Goal: Task Accomplishment & Management: Use online tool/utility

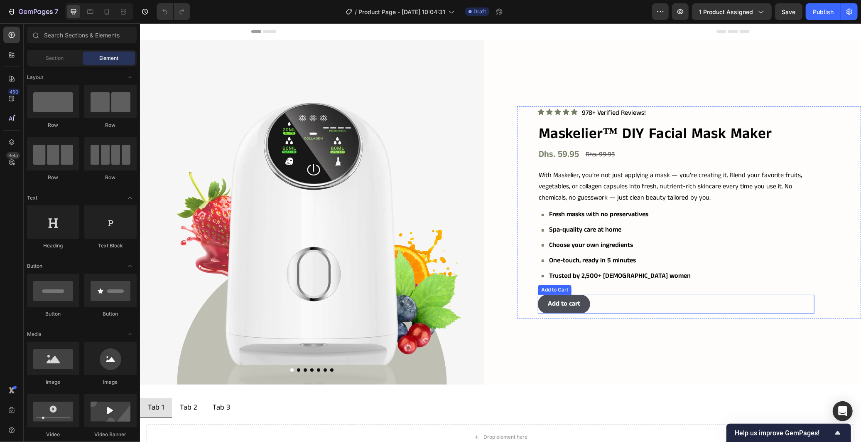
click at [760, 300] on div "Add to cart Add to Cart" at bounding box center [676, 303] width 277 height 19
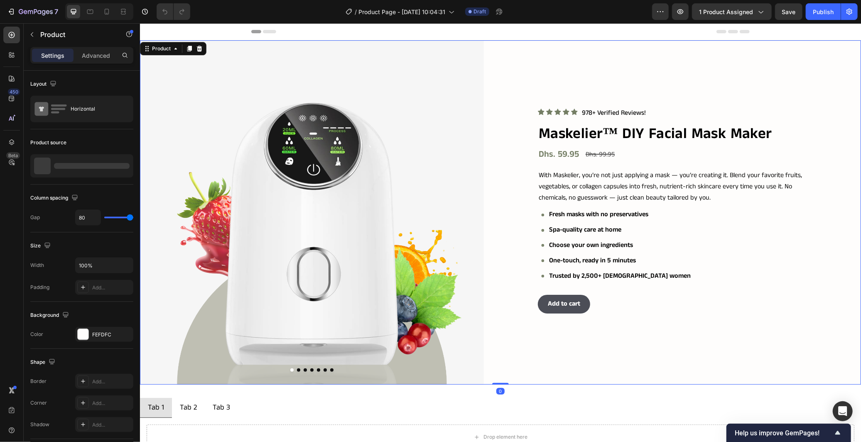
click at [694, 356] on div "Icon Icon Icon Icon Icon Icon List 978+ Verified Reviews! Text Block Row Maskel…" at bounding box center [689, 212] width 344 height 344
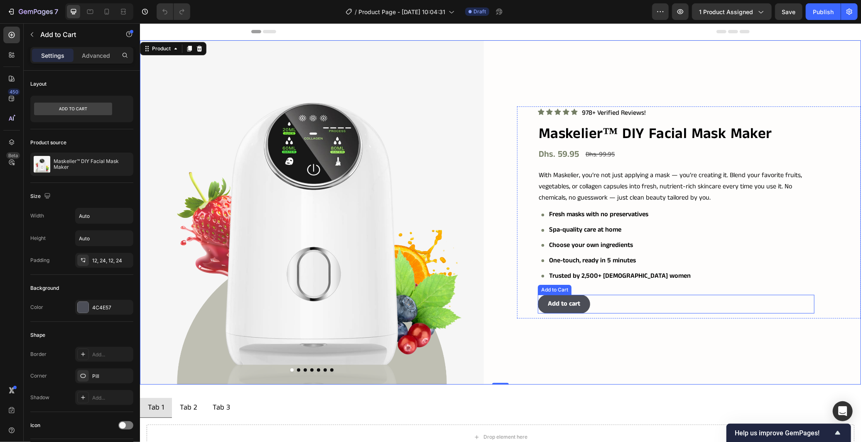
click at [593, 306] on div "Add to cart Add to Cart" at bounding box center [676, 303] width 277 height 19
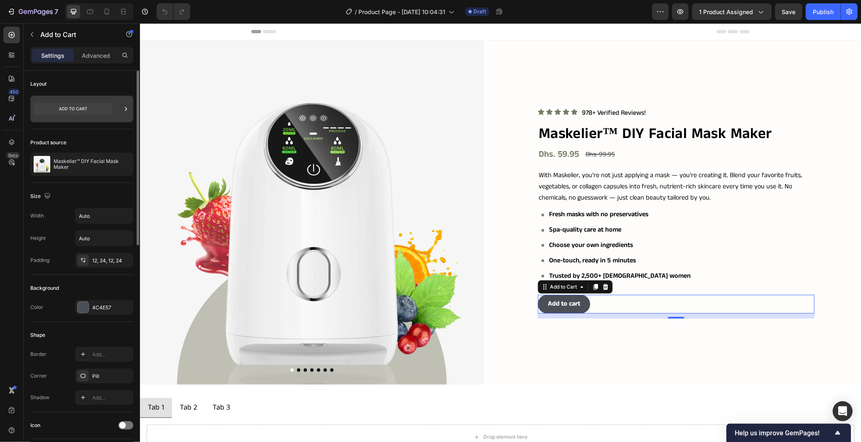
click at [84, 113] on icon at bounding box center [73, 109] width 78 height 12
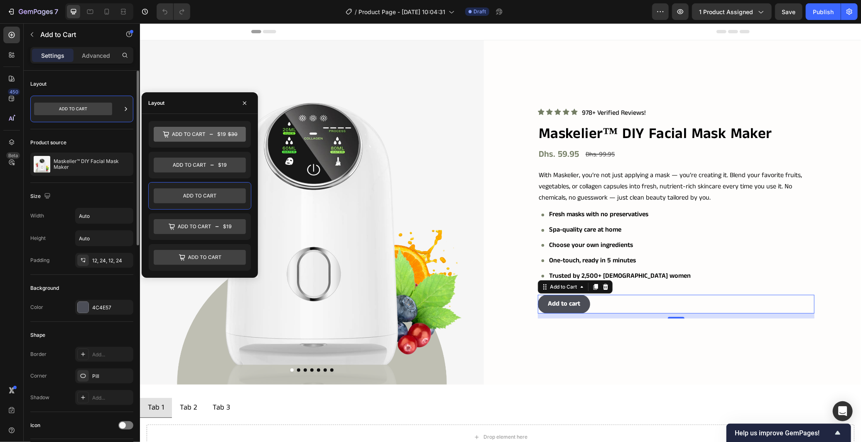
click at [117, 139] on div "Product source" at bounding box center [81, 142] width 103 height 13
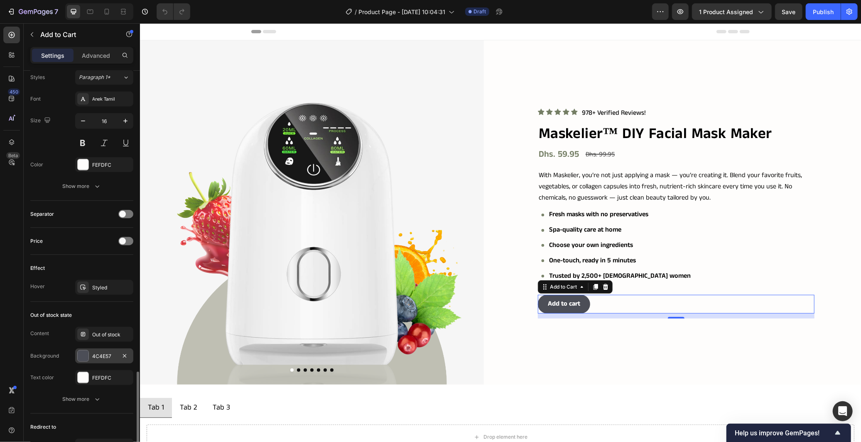
scroll to position [496, 0]
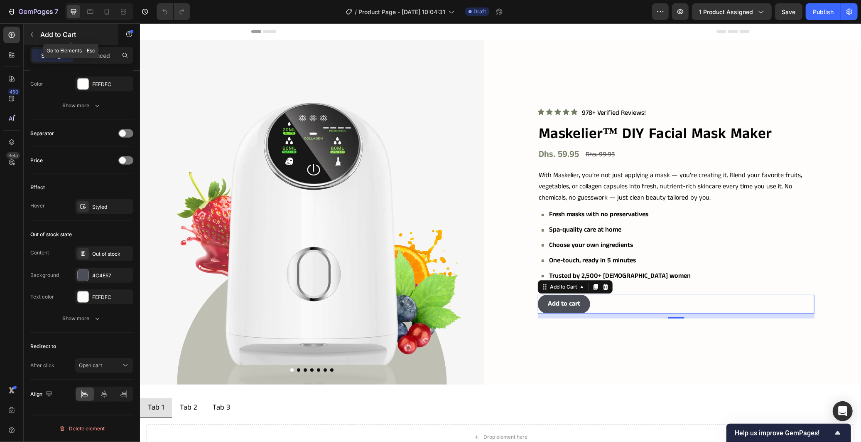
click at [32, 39] on button "button" at bounding box center [31, 34] width 13 height 13
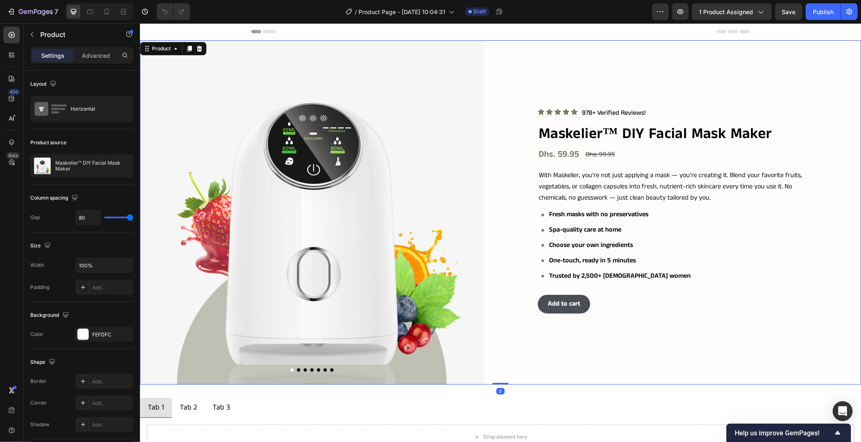
click at [716, 74] on div "Icon Icon Icon Icon Icon Icon List 978+ Verified Reviews! Text Block Row Maskel…" at bounding box center [689, 212] width 344 height 344
click at [111, 15] on icon at bounding box center [107, 11] width 8 height 8
type input "16"
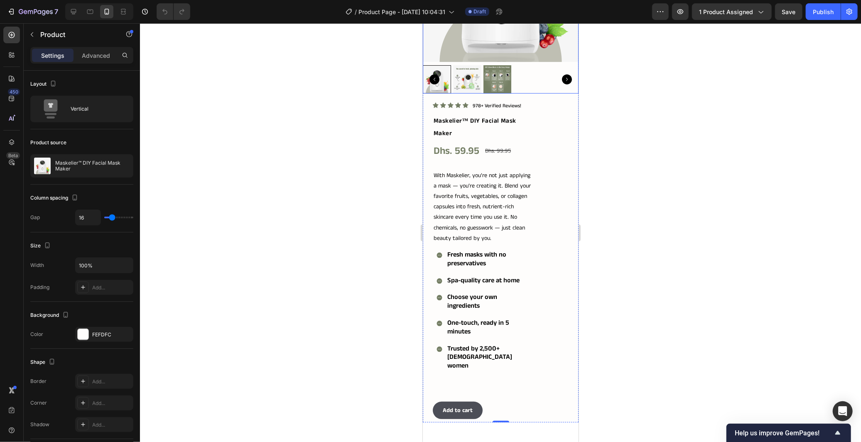
scroll to position [138, 0]
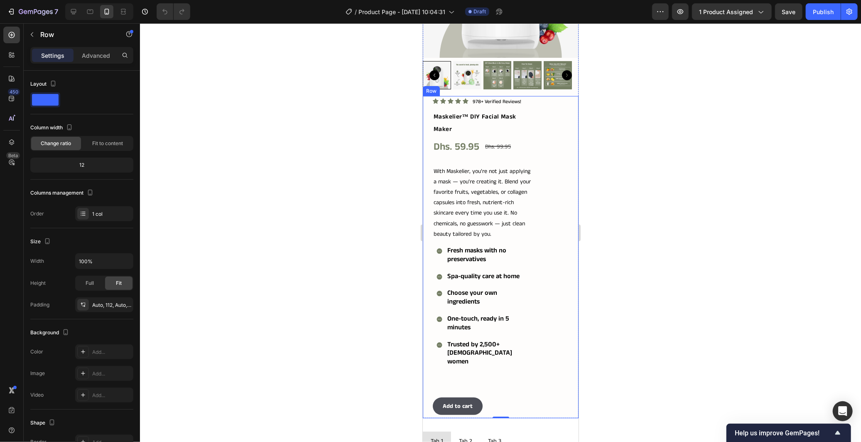
click at [534, 109] on div "Icon Icon Icon Icon Icon Icon List 978+ Verified Reviews! Text Block Row Maskel…" at bounding box center [501, 257] width 156 height 322
click at [531, 239] on div "Icon Icon Icon Icon Icon Icon List 978+ Verified Reviews! Text Block Row Maskel…" at bounding box center [501, 257] width 156 height 322
click at [537, 220] on div "Icon Icon Icon Icon Icon Icon List 978+ Verified Reviews! Text Block Row Maskel…" at bounding box center [501, 257] width 156 height 322
click at [100, 50] on div "Advanced" at bounding box center [96, 55] width 42 height 13
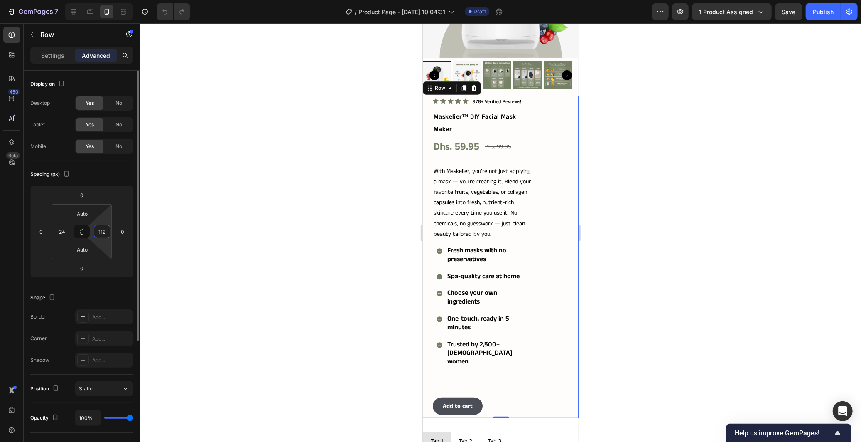
click at [101, 234] on input "112" at bounding box center [102, 231] width 12 height 12
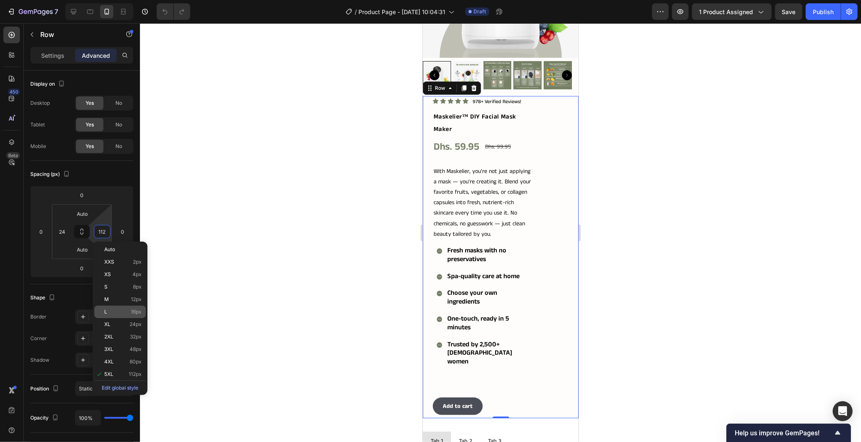
click at [123, 310] on p "L 16px" at bounding box center [122, 312] width 37 height 6
type input "16"
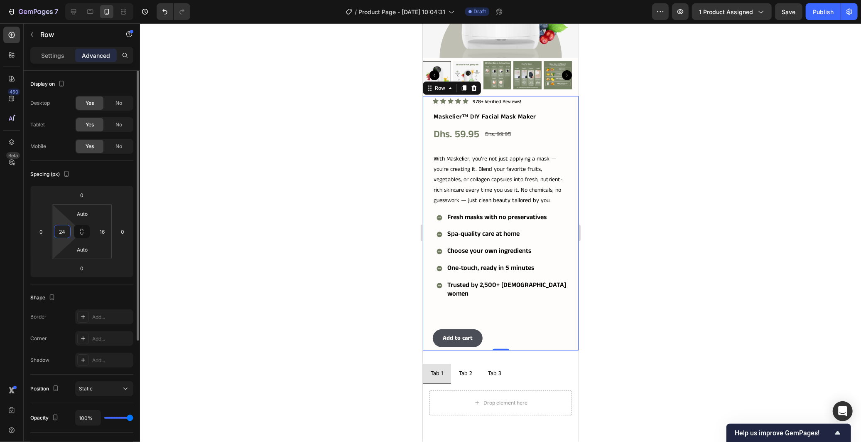
click at [63, 226] on input "24" at bounding box center [62, 231] width 12 height 12
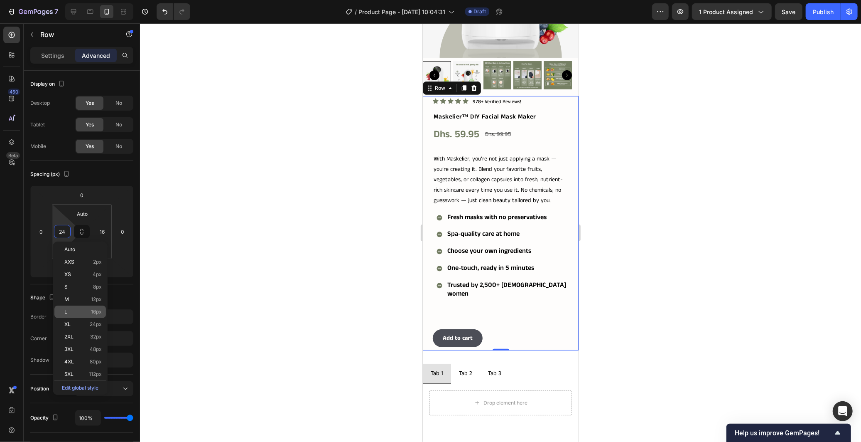
click at [92, 311] on span "16px" at bounding box center [96, 312] width 11 height 6
type input "16"
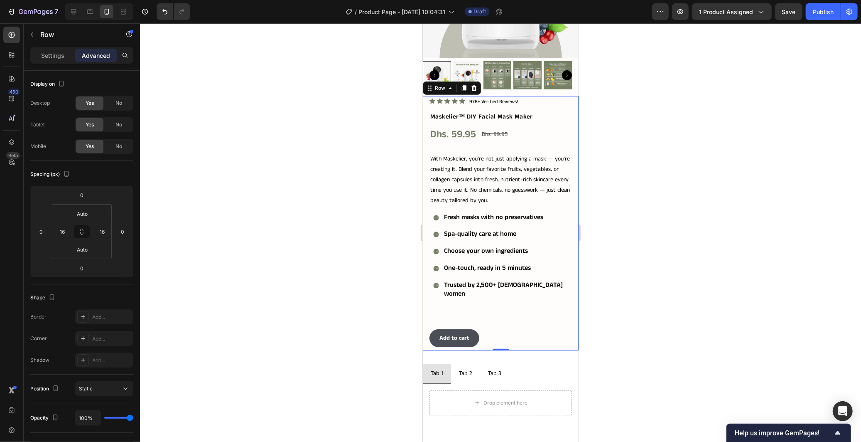
click at [406, 242] on div at bounding box center [500, 232] width 721 height 418
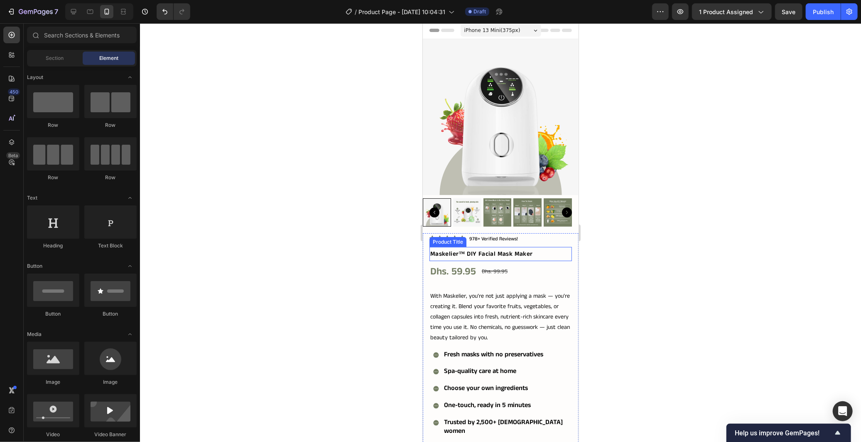
scroll to position [0, 0]
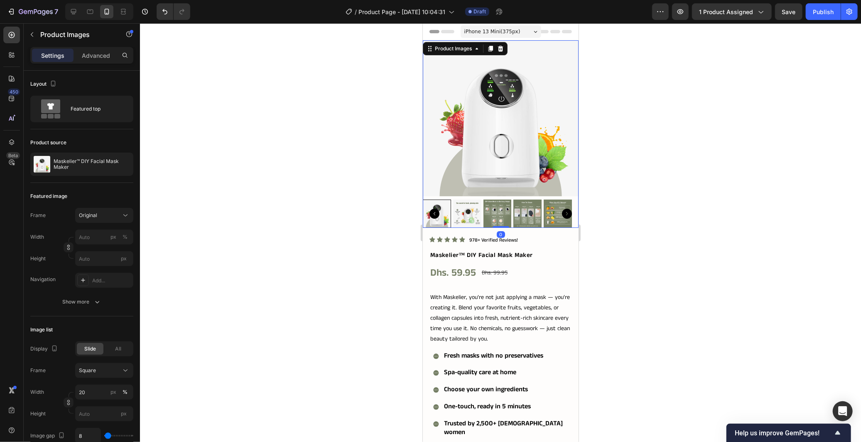
click at [475, 190] on div at bounding box center [501, 133] width 156 height 187
click at [96, 108] on div "Featured top" at bounding box center [96, 108] width 51 height 19
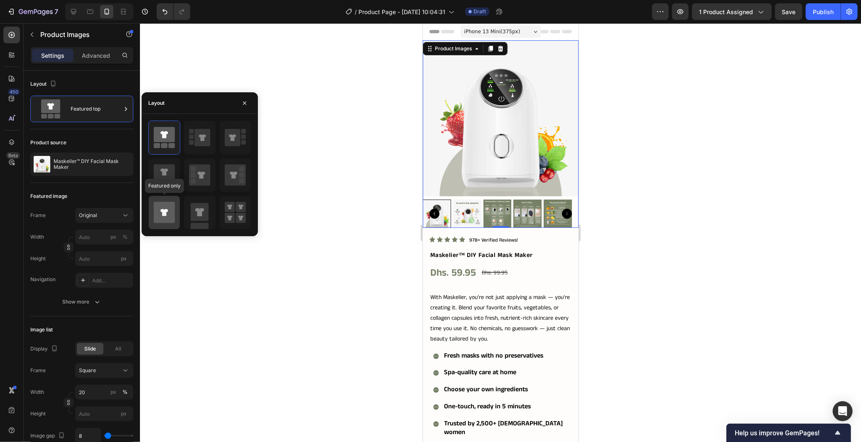
click at [161, 218] on icon at bounding box center [164, 212] width 21 height 21
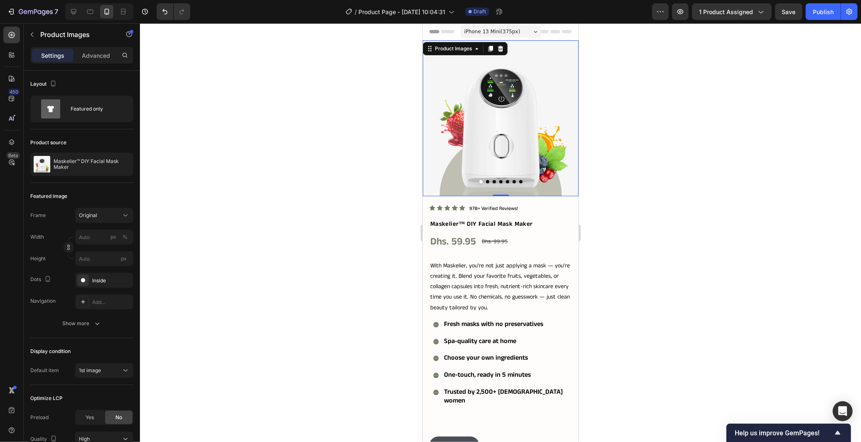
click at [326, 225] on div at bounding box center [500, 232] width 721 height 418
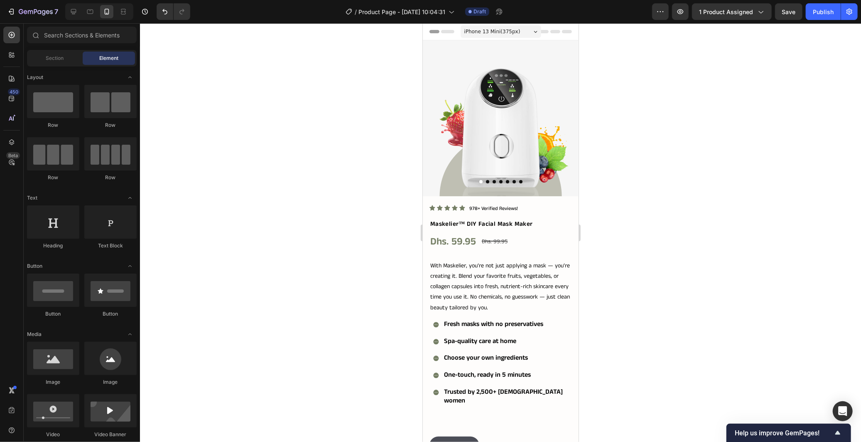
click at [808, 271] on div at bounding box center [500, 232] width 721 height 418
click at [510, 205] on p "978+ Verified Reviews!" at bounding box center [493, 208] width 49 height 7
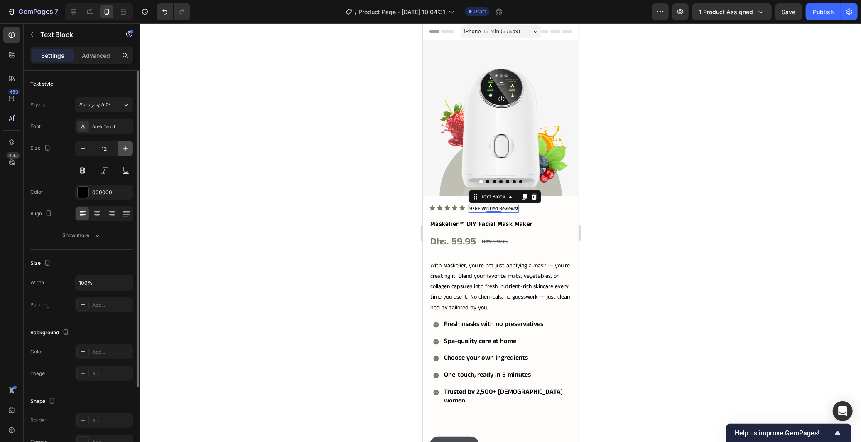
click at [126, 146] on icon "button" at bounding box center [125, 148] width 8 height 8
type input "14"
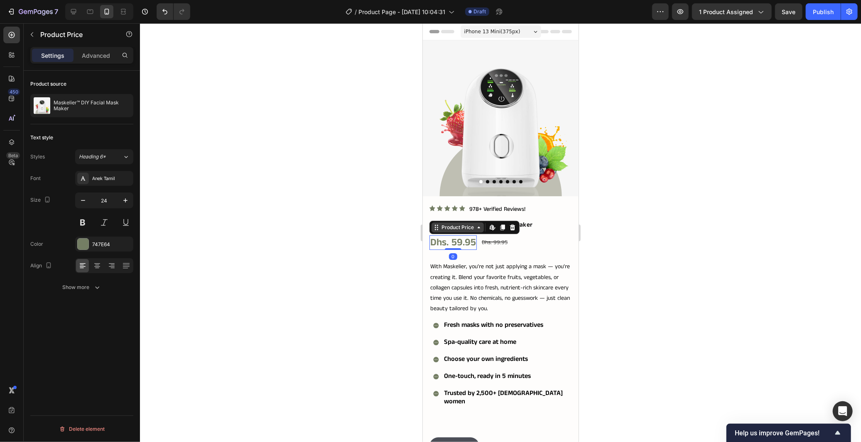
click at [450, 223] on div "Product Price" at bounding box center [458, 226] width 36 height 7
click at [527, 217] on h2 "Maskelier™ DIY Facial Mask Maker" at bounding box center [500, 224] width 143 height 14
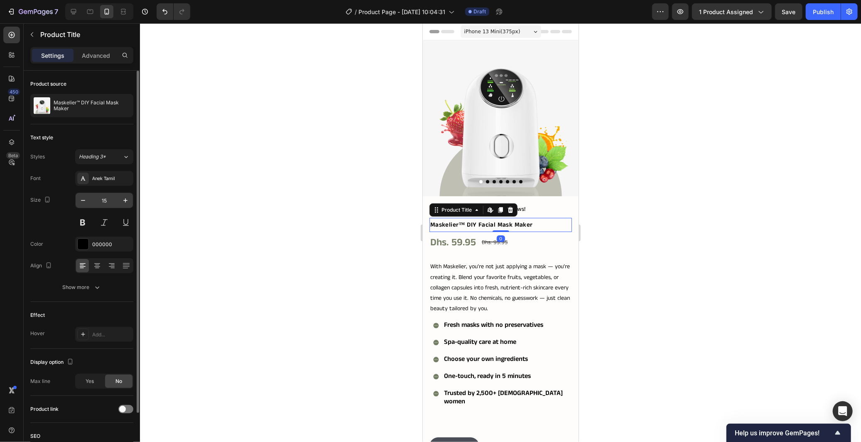
click at [101, 202] on input "15" at bounding box center [104, 200] width 27 height 15
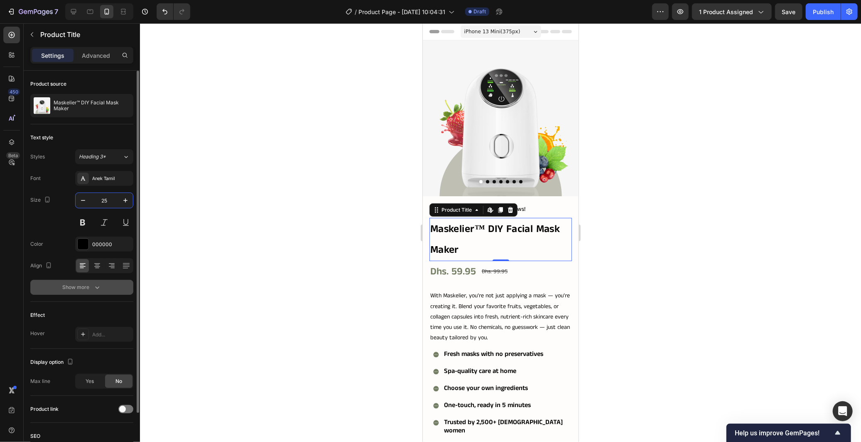
type input "25"
click at [100, 283] on icon "button" at bounding box center [97, 287] width 8 height 8
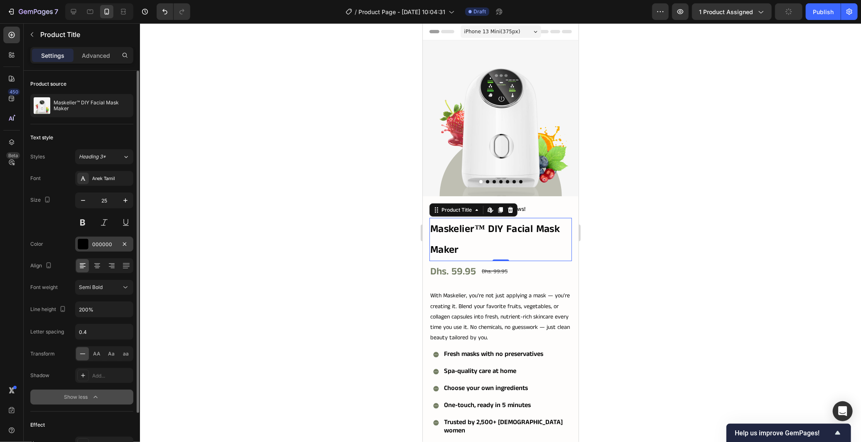
scroll to position [46, 0]
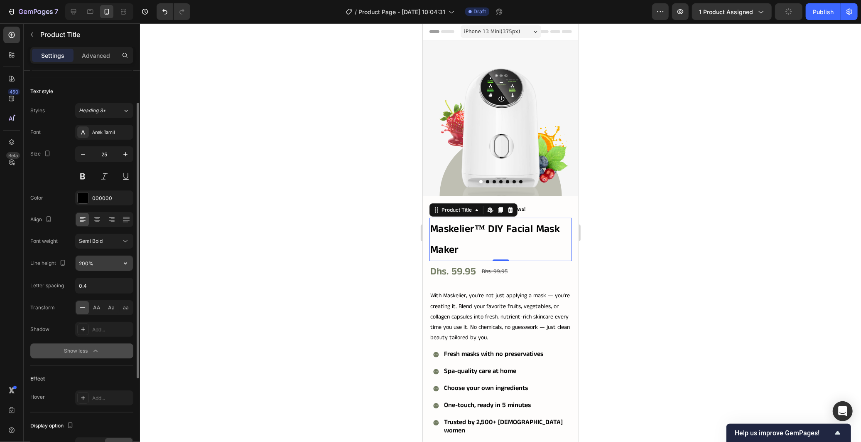
click at [105, 256] on input "200%" at bounding box center [104, 263] width 57 height 15
click at [122, 264] on icon "button" at bounding box center [125, 263] width 8 height 8
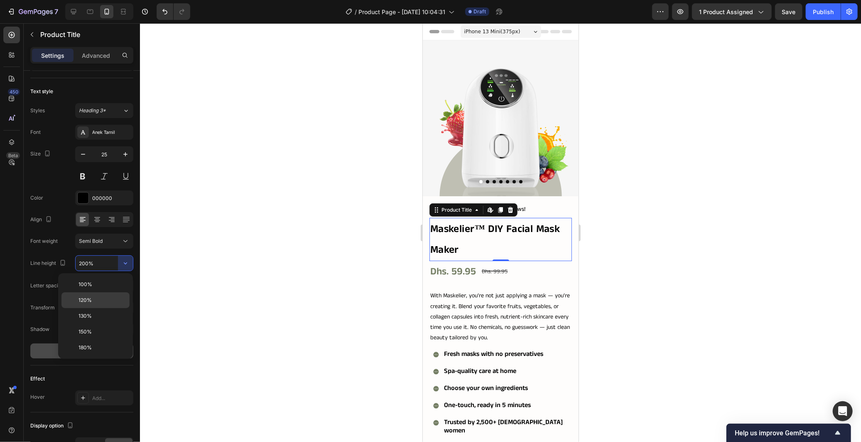
click at [102, 300] on p "120%" at bounding box center [102, 299] width 47 height 7
type input "120%"
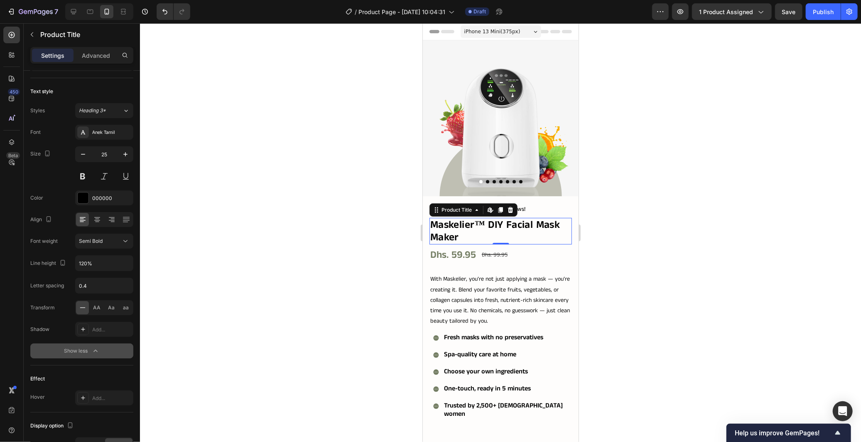
click at [373, 282] on div at bounding box center [500, 232] width 721 height 418
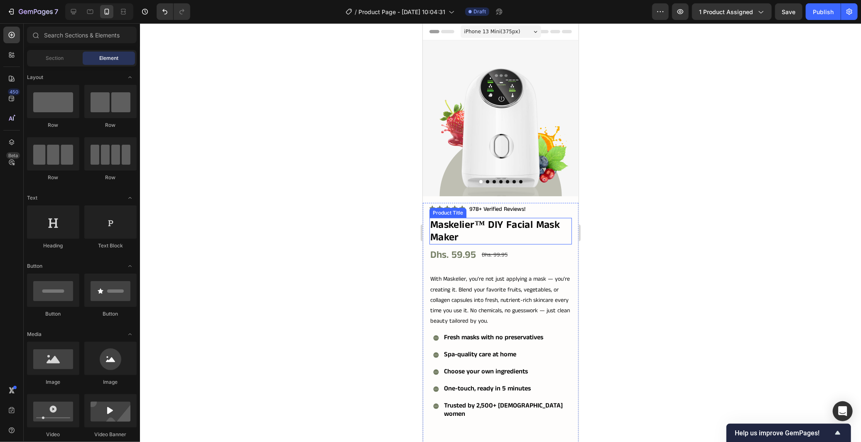
click at [441, 223] on h2 "Maskelier™ DIY Facial Mask Maker" at bounding box center [500, 230] width 143 height 27
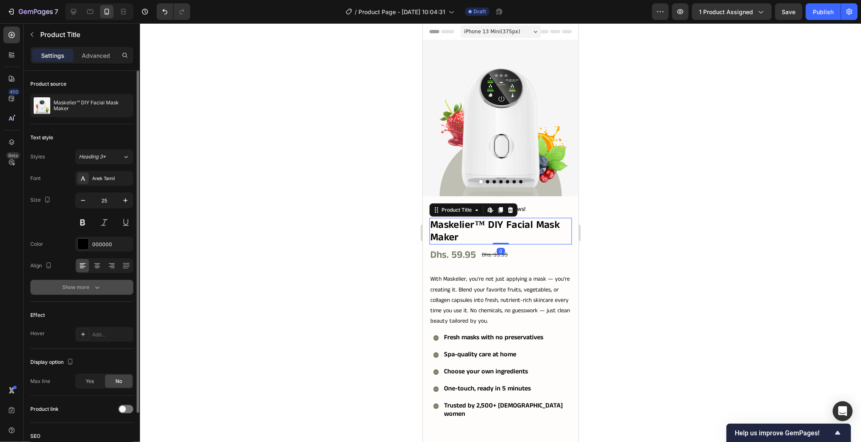
click at [100, 285] on icon "button" at bounding box center [97, 287] width 8 height 8
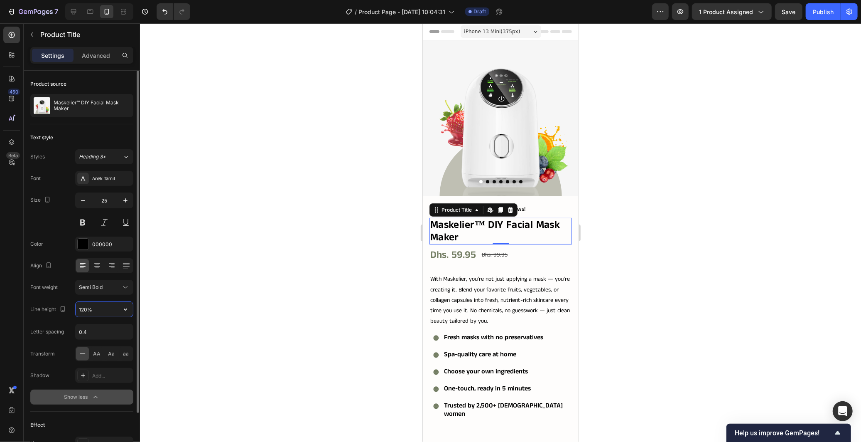
click at [110, 305] on input "120%" at bounding box center [104, 309] width 57 height 15
click at [126, 309] on icon "button" at bounding box center [125, 309] width 8 height 8
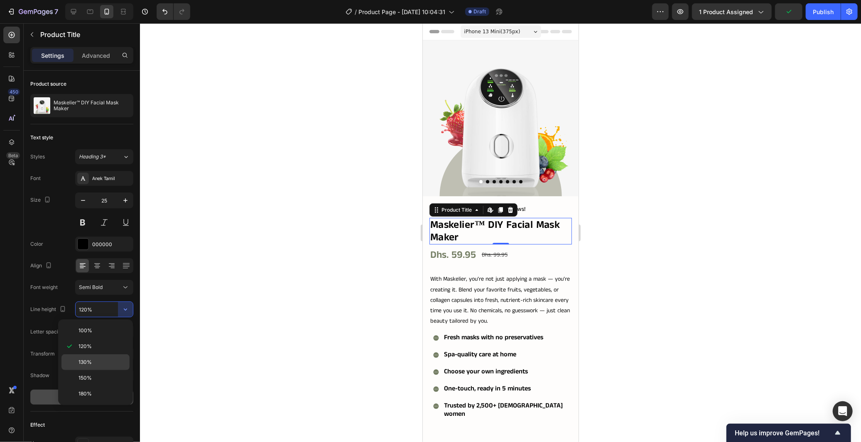
click at [101, 356] on div "130%" at bounding box center [96, 362] width 68 height 16
type input "130%"
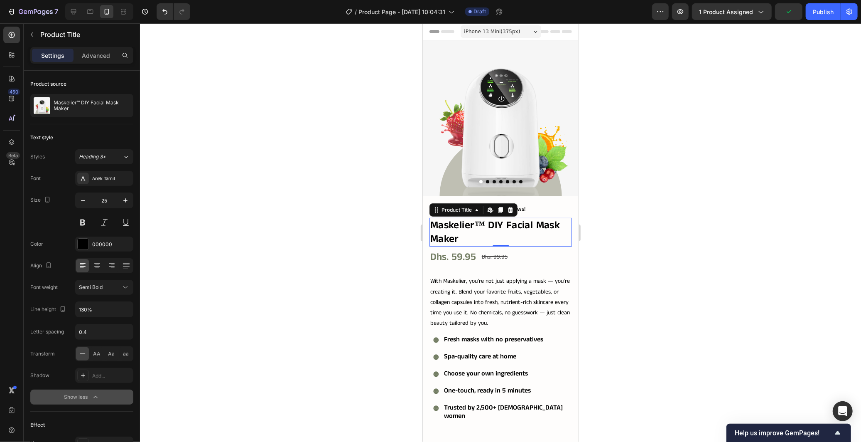
click at [276, 279] on div at bounding box center [500, 232] width 721 height 418
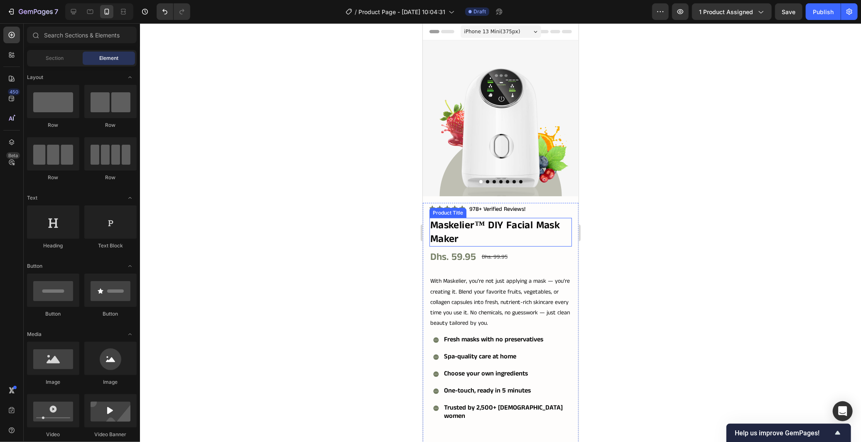
click at [540, 221] on h2 "Maskelier™ DIY Facial Mask Maker" at bounding box center [500, 231] width 143 height 29
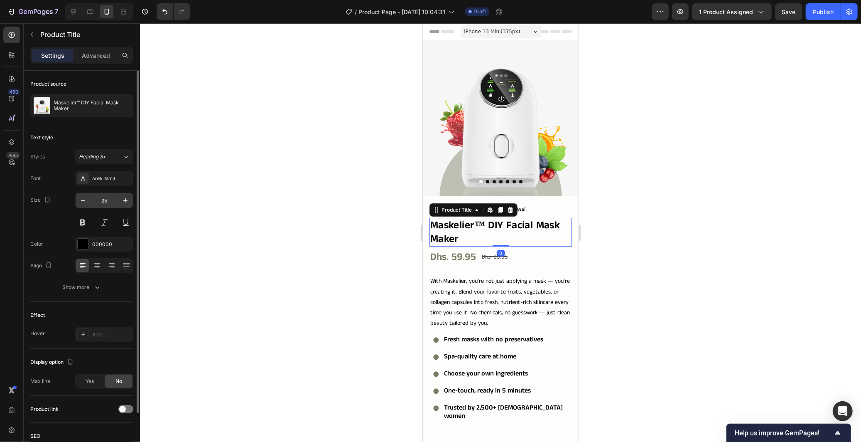
click at [105, 200] on input "25" at bounding box center [104, 200] width 27 height 15
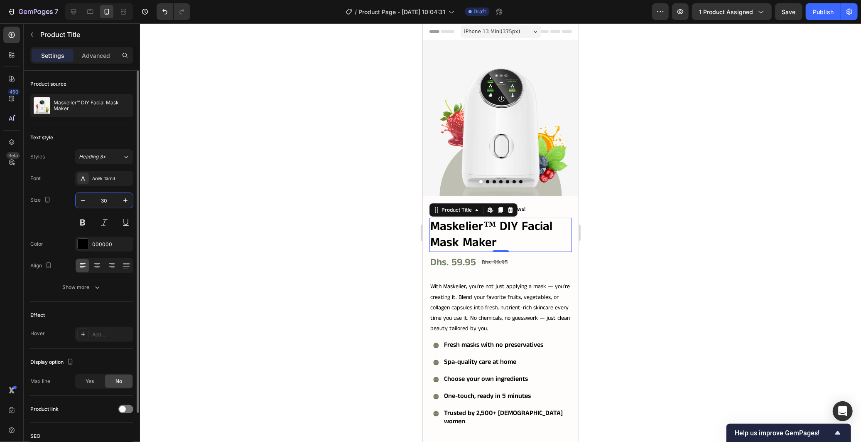
type input "30"
click at [68, 221] on div "Size 30" at bounding box center [81, 210] width 103 height 37
click at [465, 255] on div "Dhs. 59.95" at bounding box center [452, 262] width 47 height 15
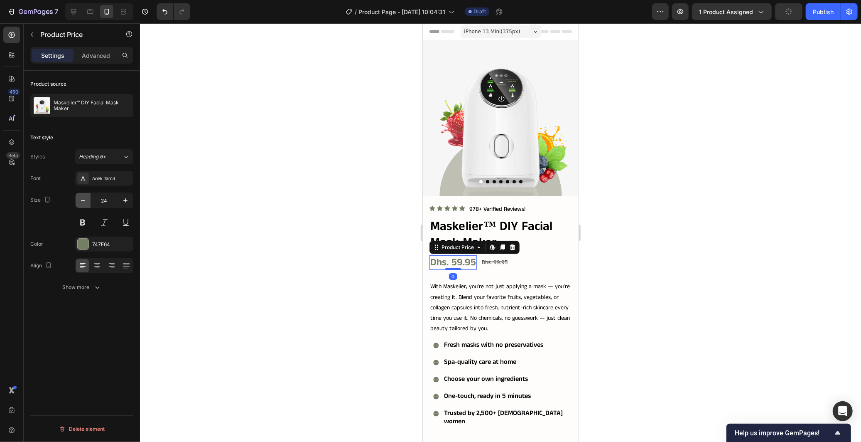
click at [80, 200] on icon "button" at bounding box center [83, 200] width 8 height 8
click at [80, 199] on icon "button" at bounding box center [83, 200] width 8 height 8
type input "21"
click at [482, 256] on div "Dhs. 99.95" at bounding box center [488, 261] width 27 height 12
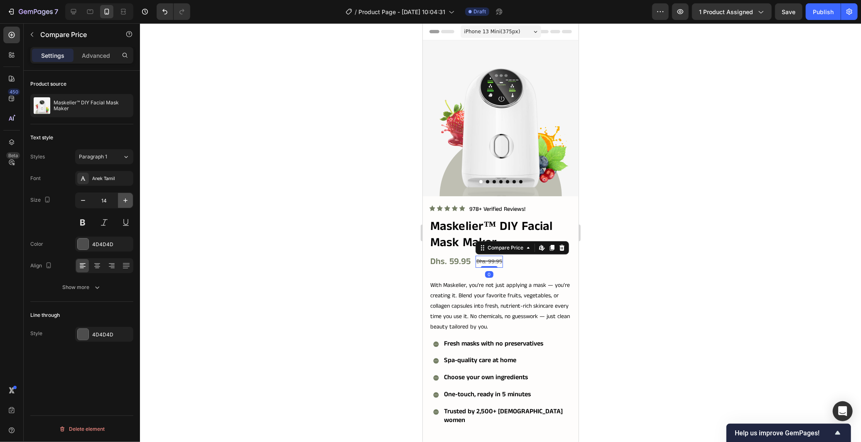
click at [126, 199] on icon "button" at bounding box center [125, 200] width 4 height 4
type input "17"
click at [312, 232] on div at bounding box center [500, 232] width 721 height 418
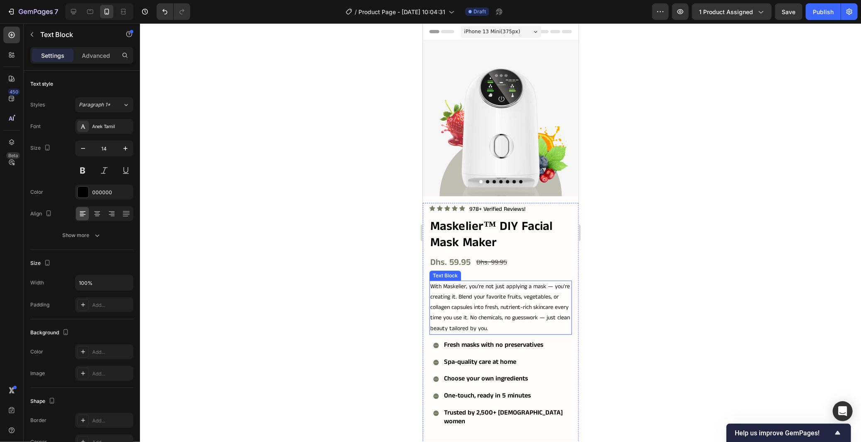
click at [479, 283] on p "With Maskelier, you’re not just applying a mask — you’re creating it. Blend you…" at bounding box center [500, 307] width 141 height 52
click at [534, 255] on div "Dhs. 59.95 Product Price Product Price Dhs. 99.95 Compare Price Compare Price R…" at bounding box center [500, 262] width 143 height 15
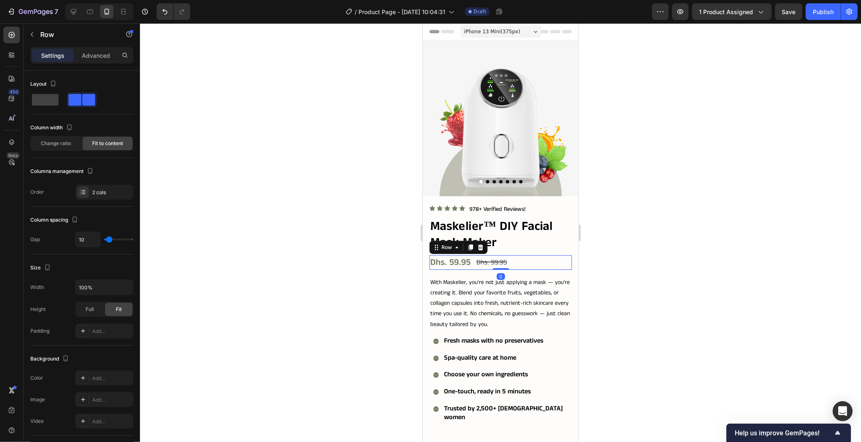
drag, startPoint x: 504, startPoint y: 265, endPoint x: 503, endPoint y: 256, distance: 8.4
click at [503, 256] on div "Dhs. 59.95 Product Price Product Price Dhs. 99.95 Compare Price Compare Price R…" at bounding box center [500, 262] width 143 height 15
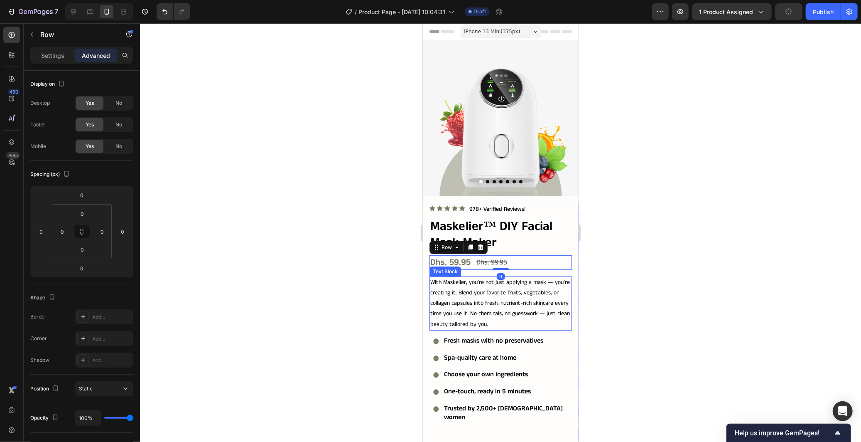
click at [512, 277] on p "With Maskelier, you’re not just applying a mask — you’re creating it. Blend you…" at bounding box center [500, 303] width 141 height 52
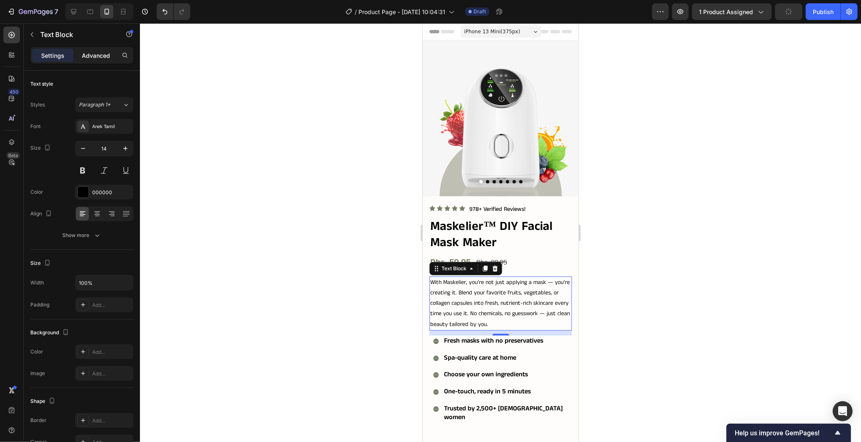
click at [98, 52] on p "Advanced" at bounding box center [96, 55] width 28 height 9
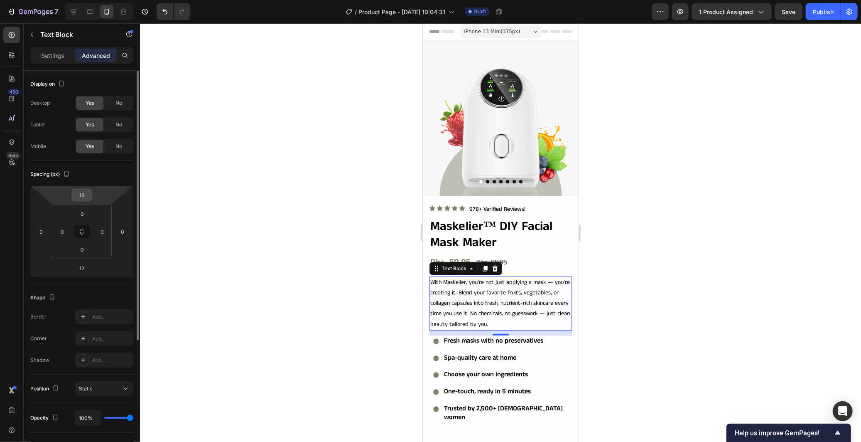
click at [82, 192] on input "16" at bounding box center [82, 195] width 17 height 12
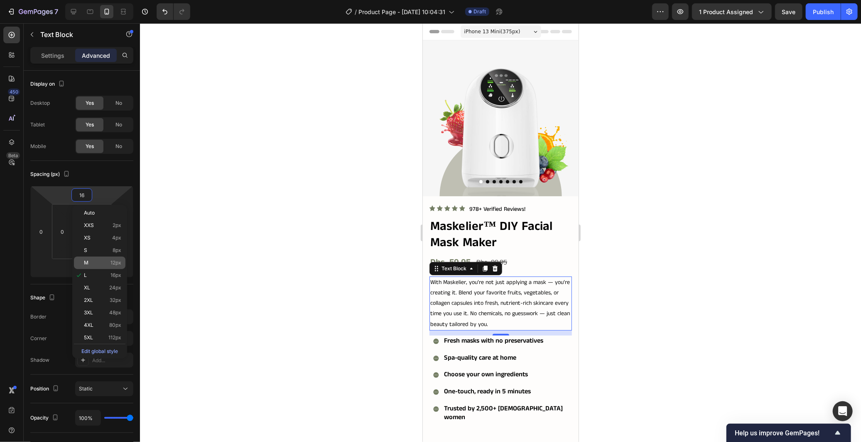
click at [106, 258] on div "M 12px" at bounding box center [100, 262] width 52 height 12
type input "12"
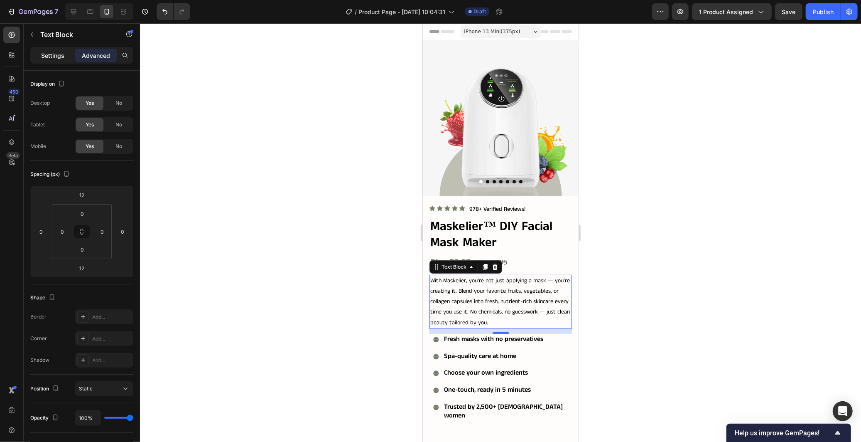
click at [58, 59] on p "Settings" at bounding box center [52, 55] width 23 height 9
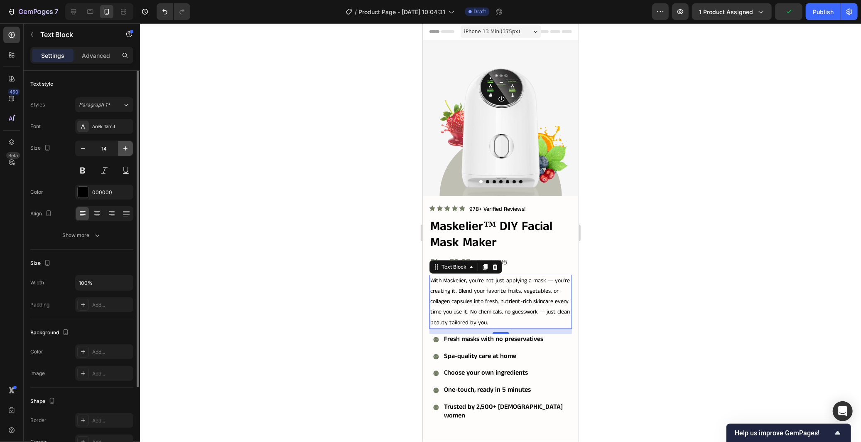
click at [126, 150] on icon "button" at bounding box center [125, 148] width 8 height 8
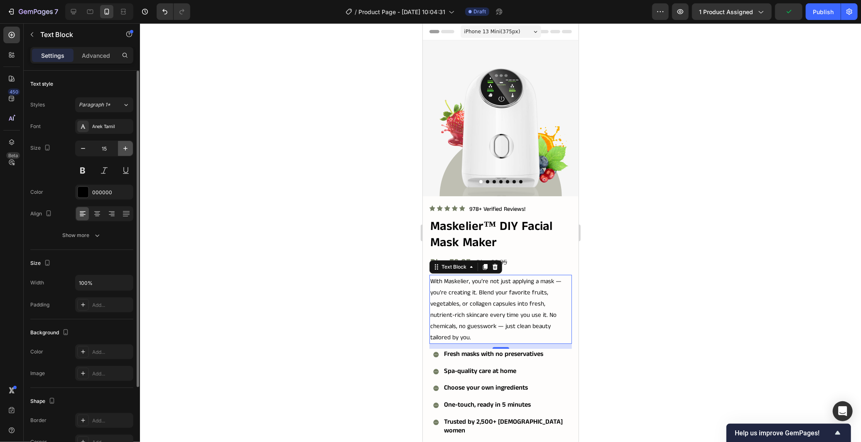
click at [126, 150] on icon "button" at bounding box center [125, 148] width 8 height 8
type input "16"
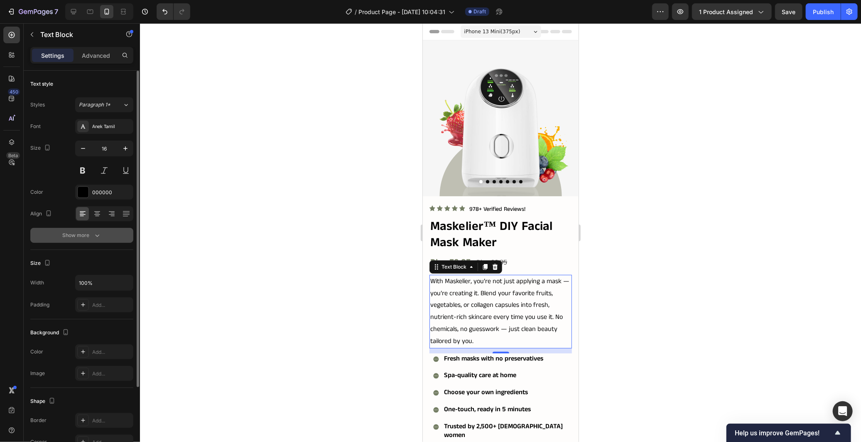
click at [96, 236] on icon "button" at bounding box center [97, 235] width 4 height 2
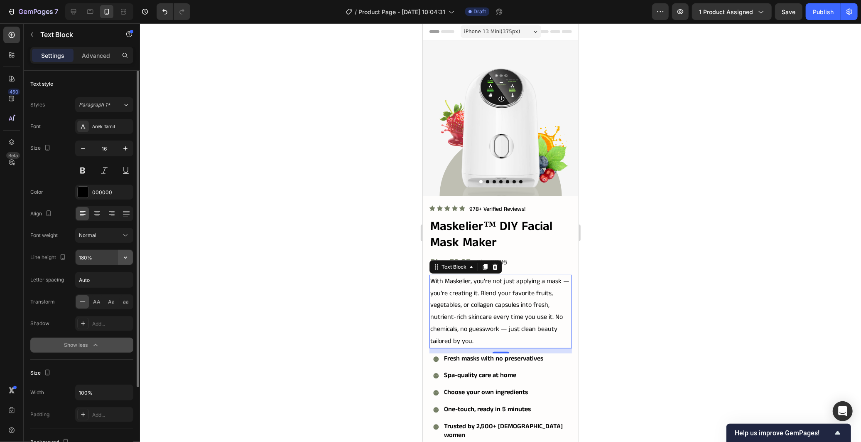
click at [129, 254] on icon "button" at bounding box center [125, 257] width 8 height 8
click at [98, 253] on input "180%" at bounding box center [104, 257] width 57 height 15
click at [125, 260] on icon "button" at bounding box center [125, 257] width 8 height 8
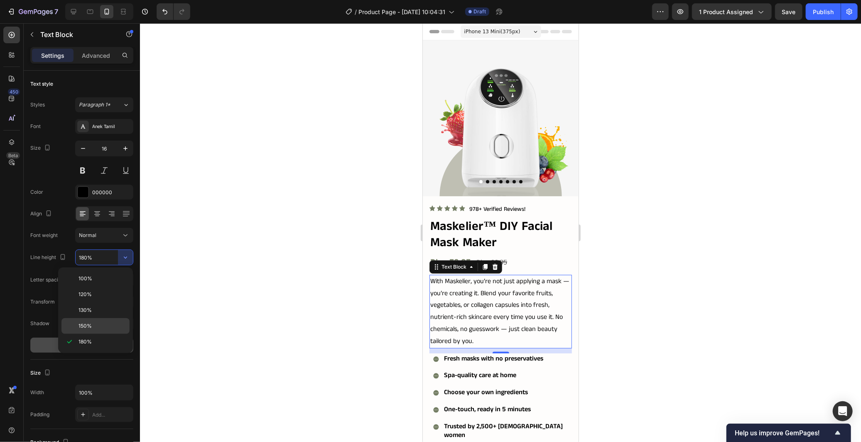
click at [108, 320] on div "150%" at bounding box center [96, 326] width 68 height 16
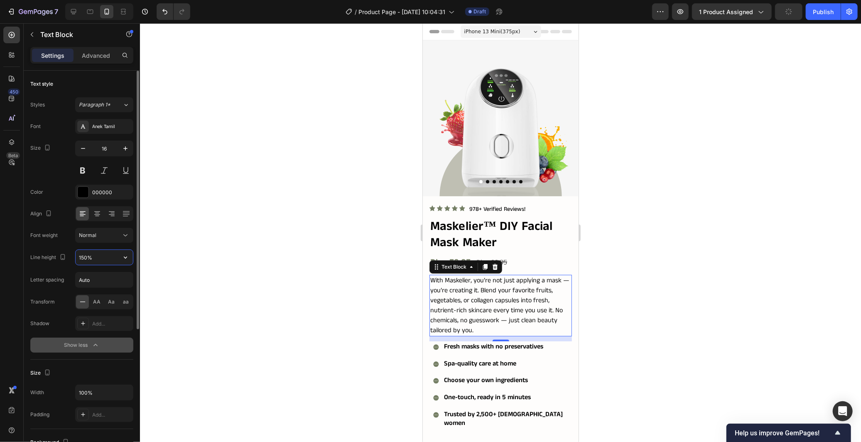
click at [107, 256] on input "150%" at bounding box center [104, 257] width 57 height 15
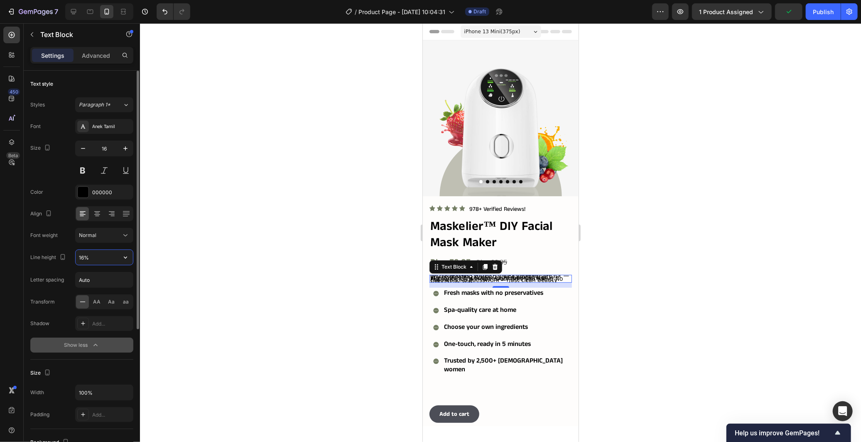
type input "160%"
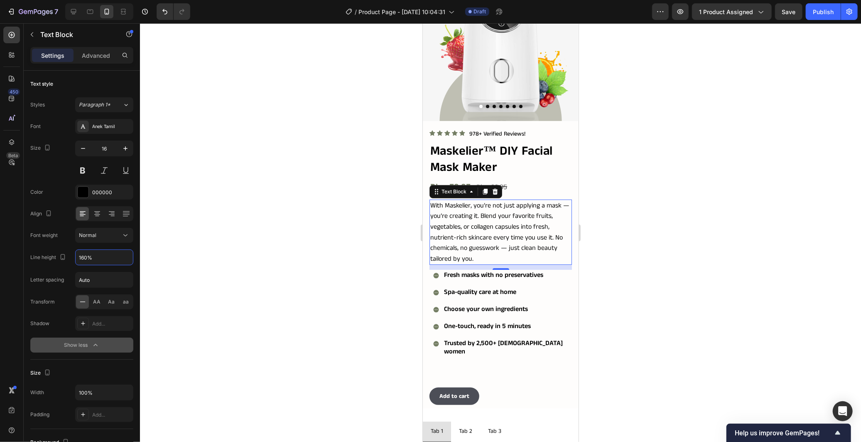
scroll to position [92, 0]
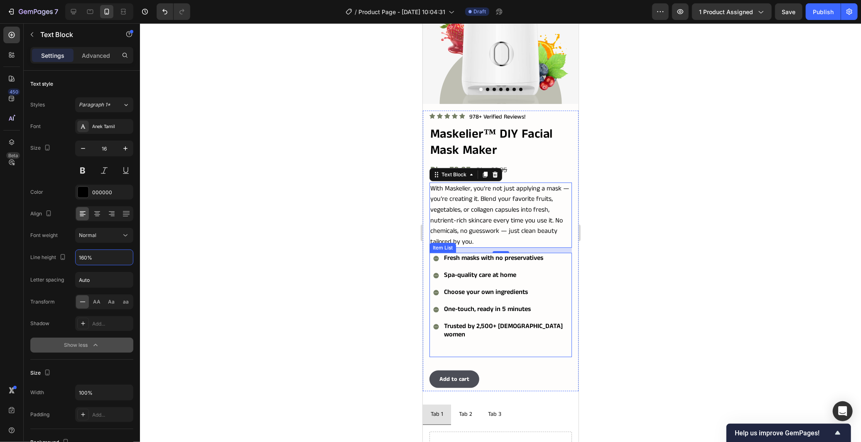
click at [549, 295] on div "Fresh masks with no preservatives Spa-quality care at home Choose your own ingr…" at bounding box center [502, 304] width 139 height 104
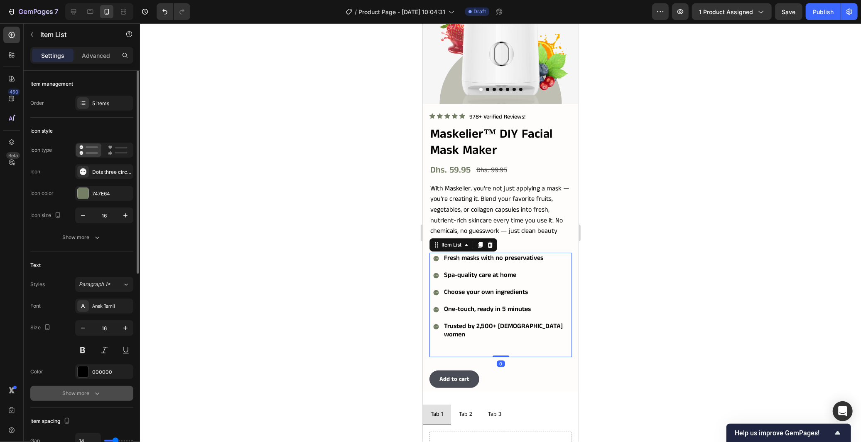
scroll to position [138, 0]
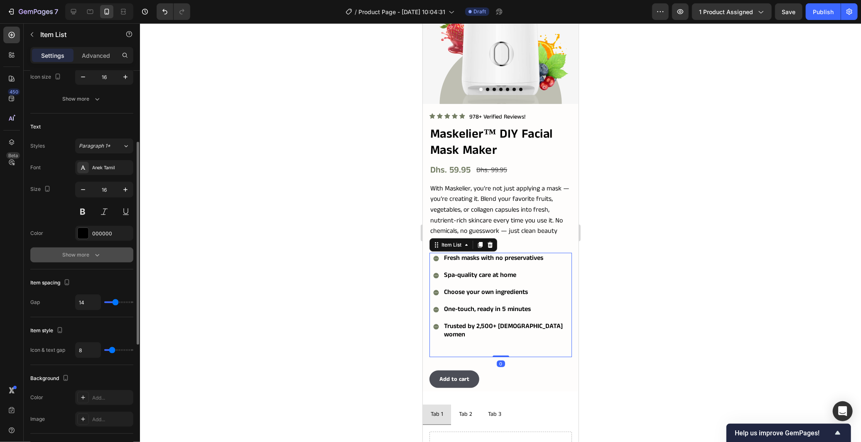
click at [94, 258] on icon "button" at bounding box center [97, 255] width 8 height 8
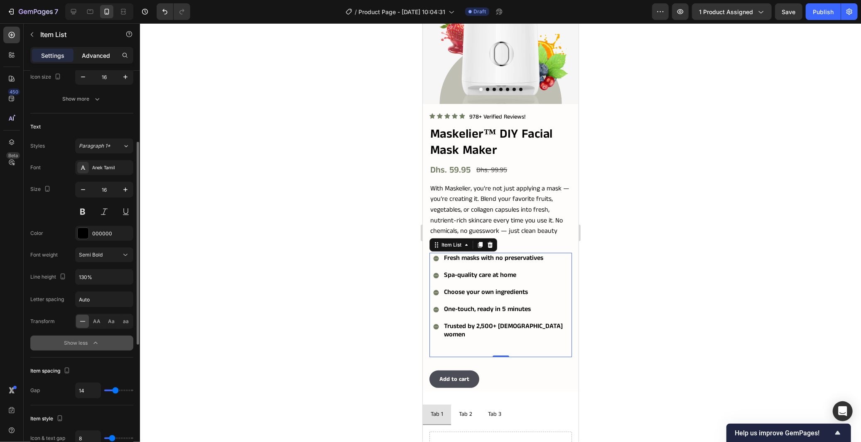
click at [98, 51] on p "Advanced" at bounding box center [96, 55] width 28 height 9
type input "100%"
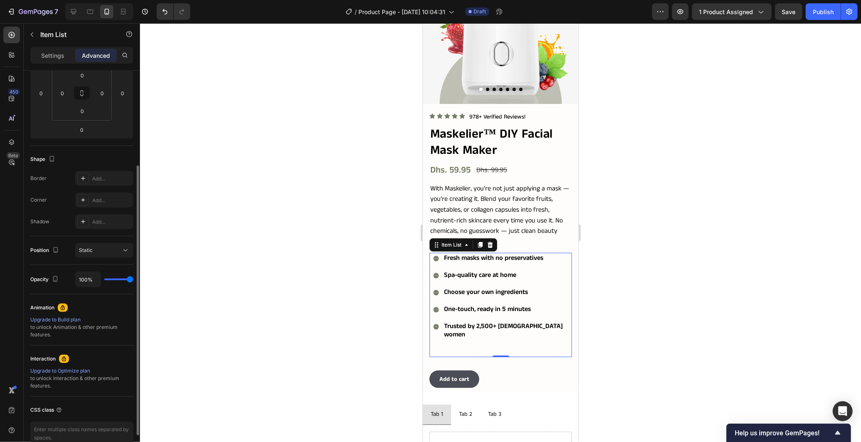
scroll to position [46, 0]
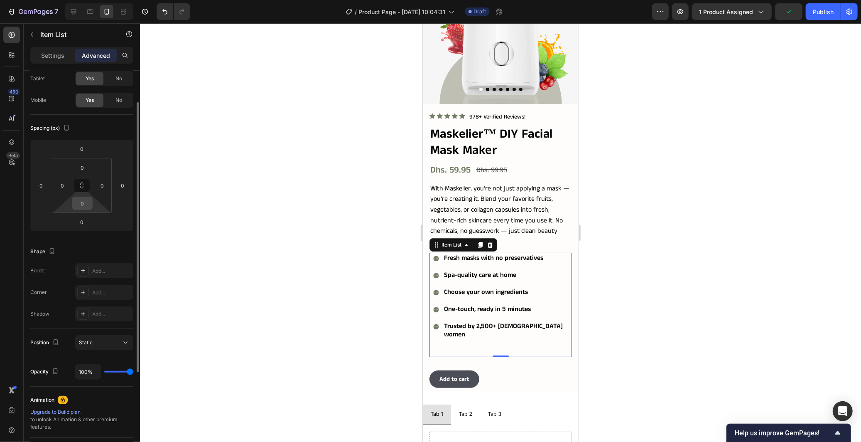
click at [81, 205] on input "0" at bounding box center [82, 203] width 17 height 12
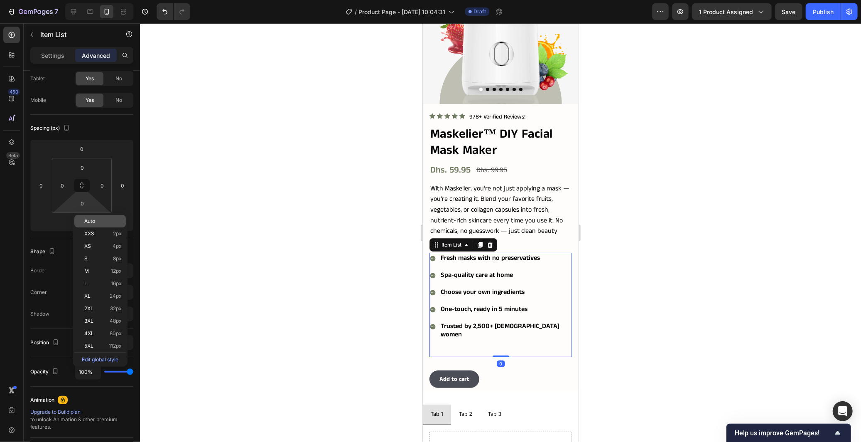
click at [106, 222] on p "Auto" at bounding box center [102, 221] width 37 height 6
type input "Auto"
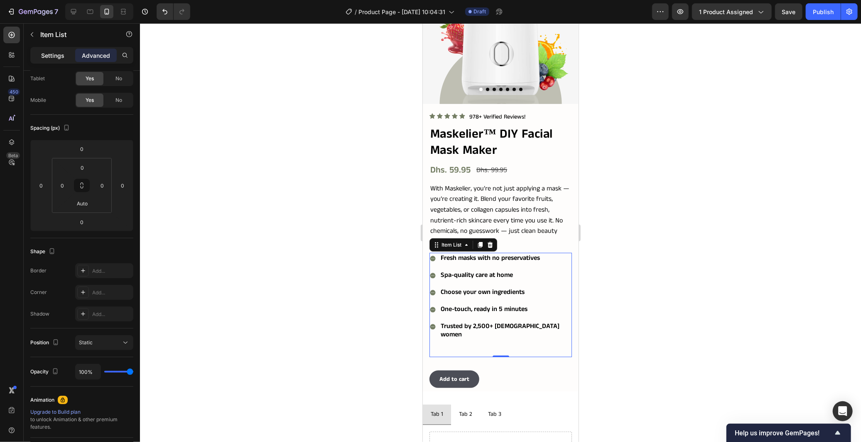
click at [46, 56] on p "Settings" at bounding box center [52, 55] width 23 height 9
type input "8"
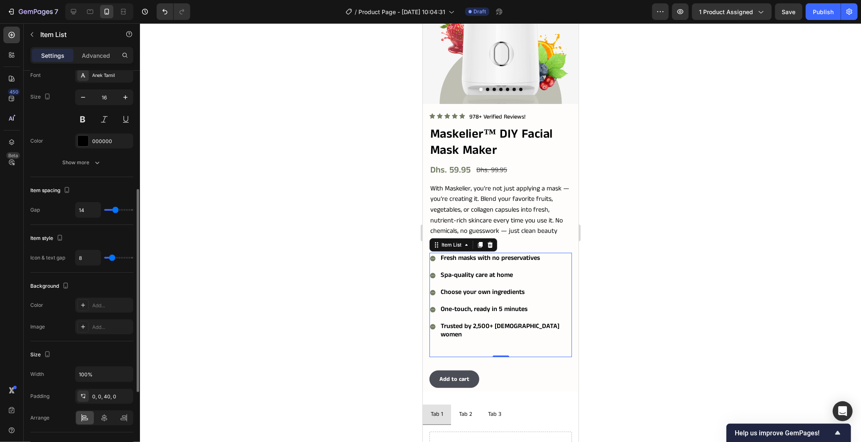
scroll to position [323, 0]
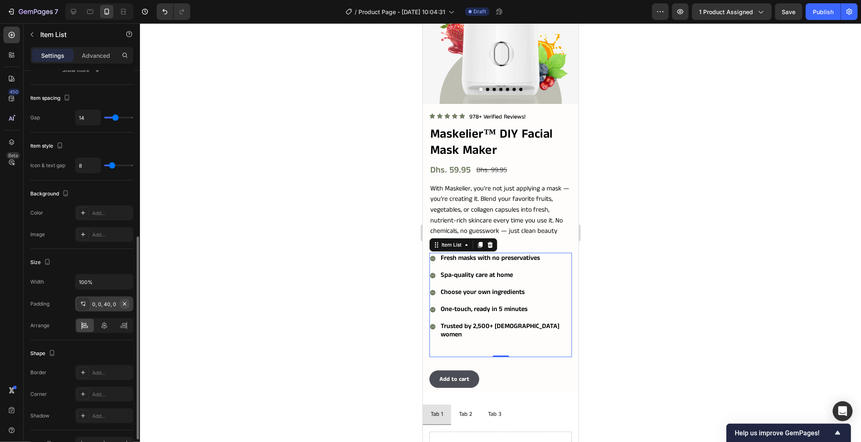
click at [128, 304] on icon "button" at bounding box center [124, 303] width 7 height 7
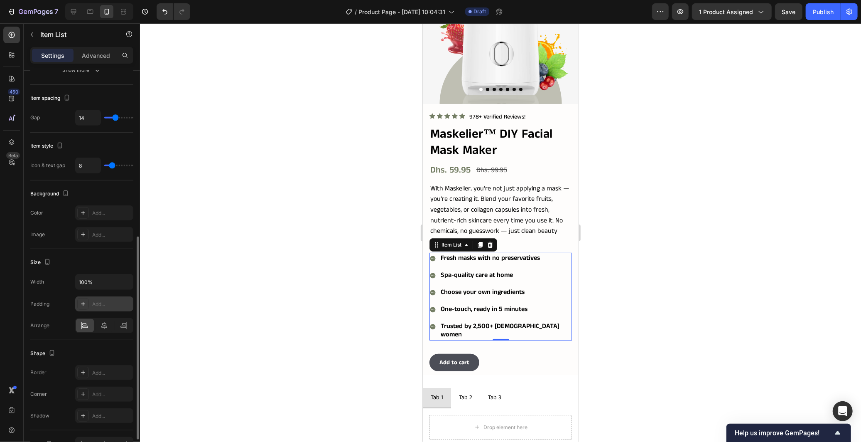
click at [319, 312] on div at bounding box center [500, 232] width 721 height 418
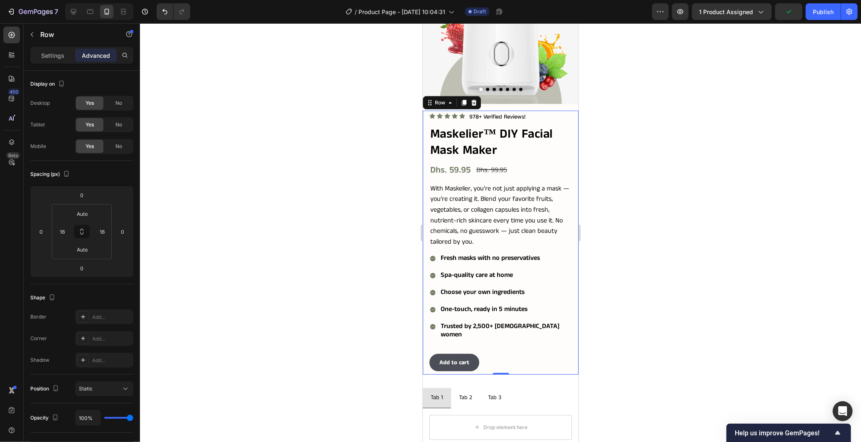
click at [537, 358] on div "Add to cart Add to Cart" at bounding box center [500, 357] width 143 height 34
click at [553, 100] on div "Product Images Icon Icon Icon Icon Icon Icon List 978+ Verified Reviews! Text B…" at bounding box center [501, 161] width 156 height 426
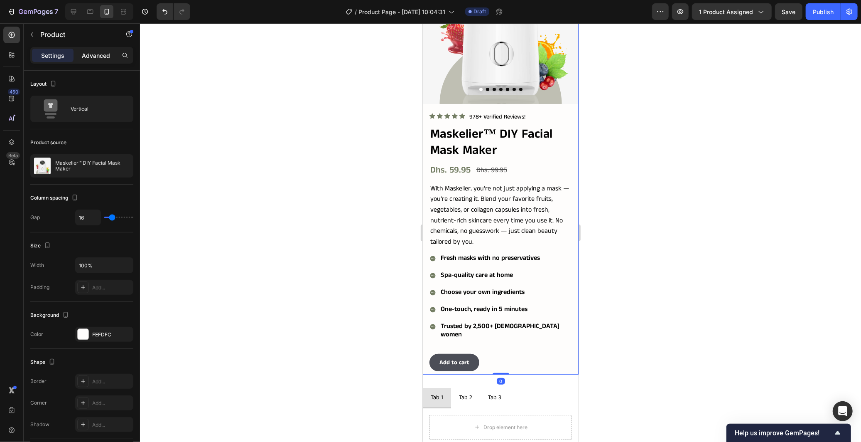
click at [106, 53] on p "Advanced" at bounding box center [96, 55] width 28 height 9
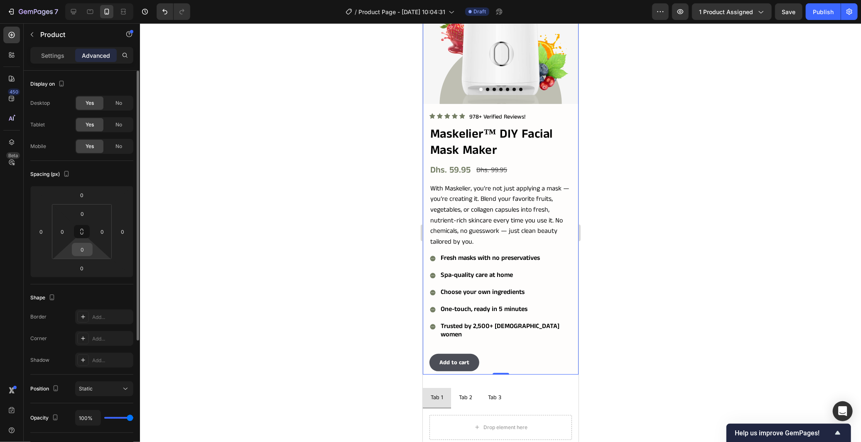
click at [81, 251] on input "0" at bounding box center [82, 249] width 17 height 12
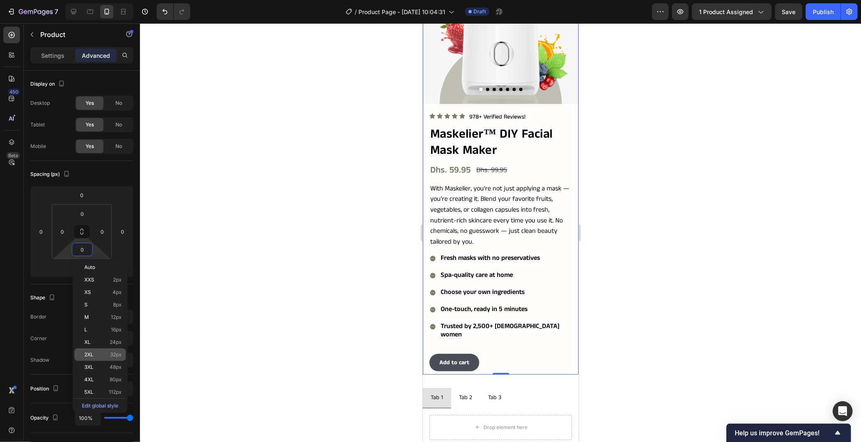
click at [93, 348] on div "2XL 32px" at bounding box center [100, 354] width 52 height 12
type input "32"
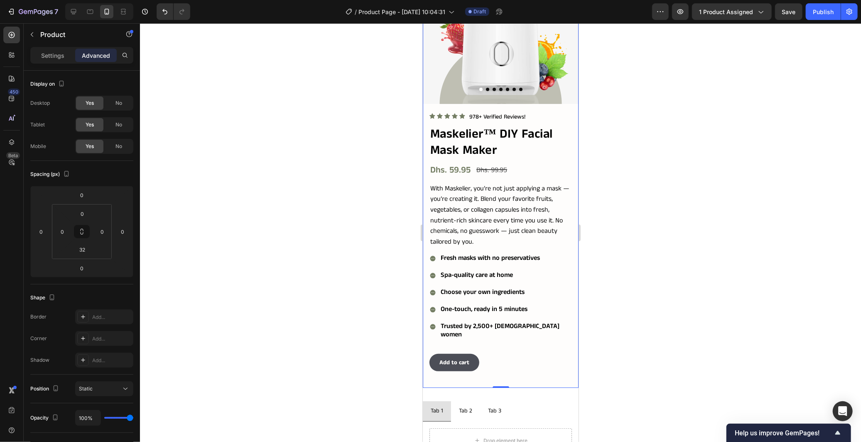
click at [276, 367] on div at bounding box center [500, 232] width 721 height 418
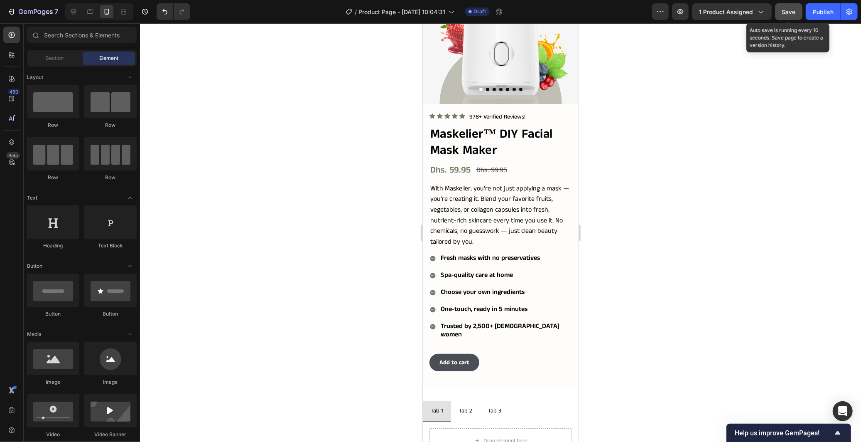
click at [789, 14] on span "Save" at bounding box center [790, 11] width 14 height 7
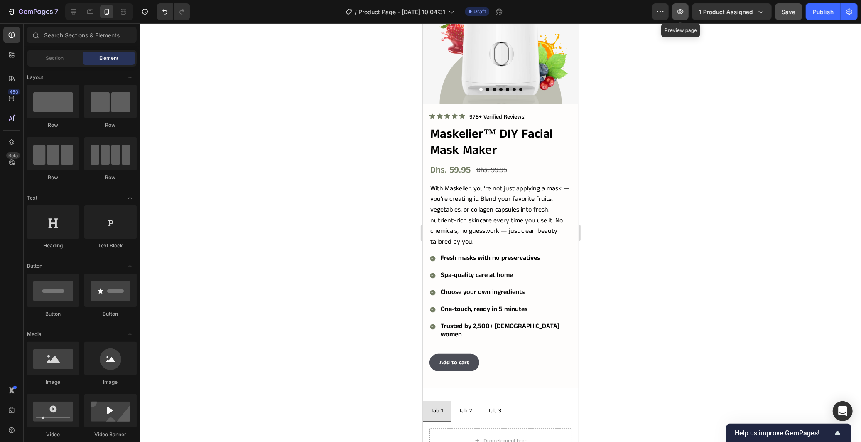
click at [681, 8] on icon "button" at bounding box center [681, 11] width 8 height 8
click at [510, 261] on div "Fresh masks with no preservatives Spa-quality care at home Choose your own ingr…" at bounding box center [500, 296] width 143 height 88
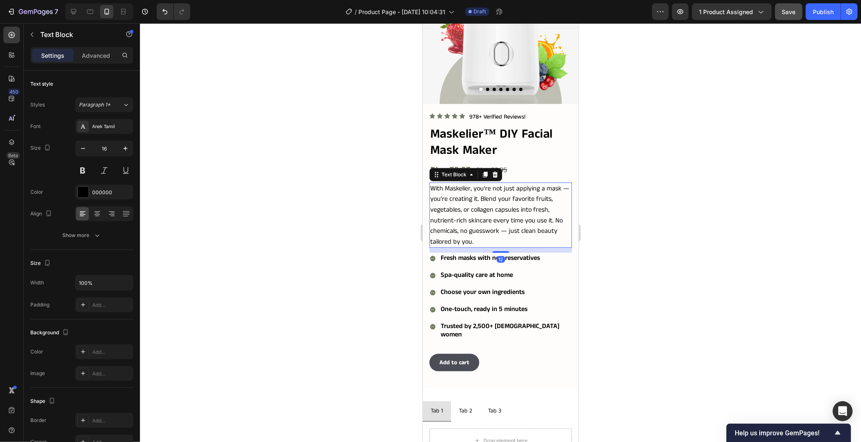
click at [505, 215] on p "With Maskelier, you’re not just applying a mask — you’re creating it. Blend you…" at bounding box center [500, 215] width 141 height 64
click at [554, 280] on div "Fresh masks with no preservatives Spa-quality care at home Choose your own ingr…" at bounding box center [500, 296] width 143 height 88
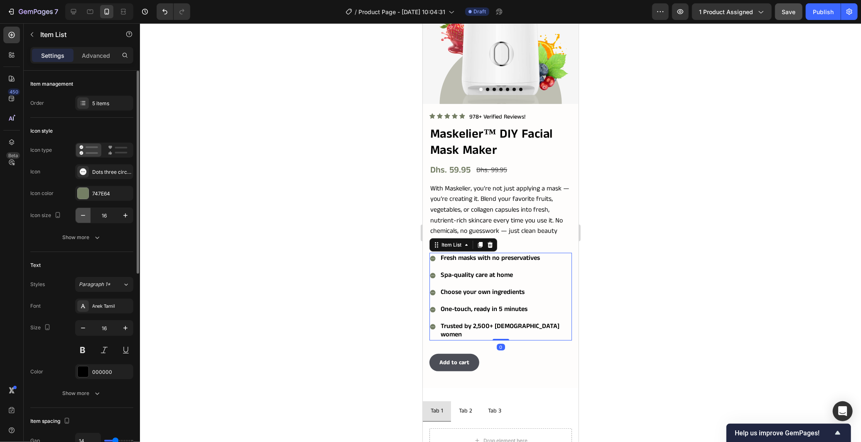
click at [86, 214] on icon "button" at bounding box center [83, 215] width 8 height 8
click at [128, 218] on icon "button" at bounding box center [125, 215] width 8 height 8
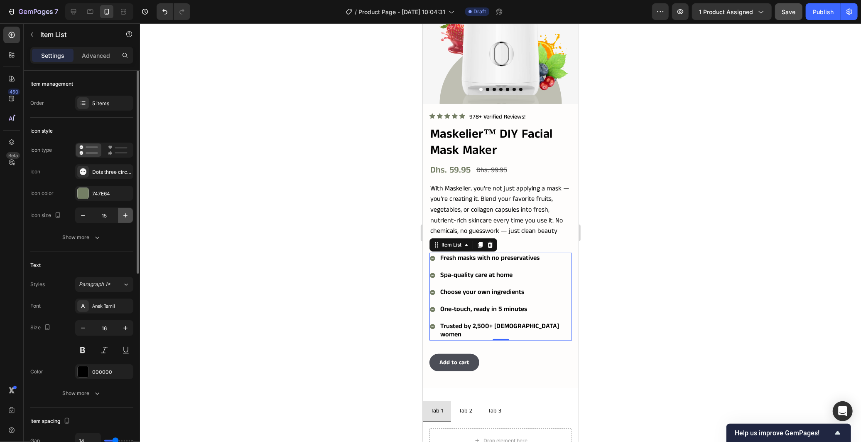
click at [128, 218] on icon "button" at bounding box center [125, 215] width 8 height 8
click at [84, 214] on icon "button" at bounding box center [83, 215] width 8 height 8
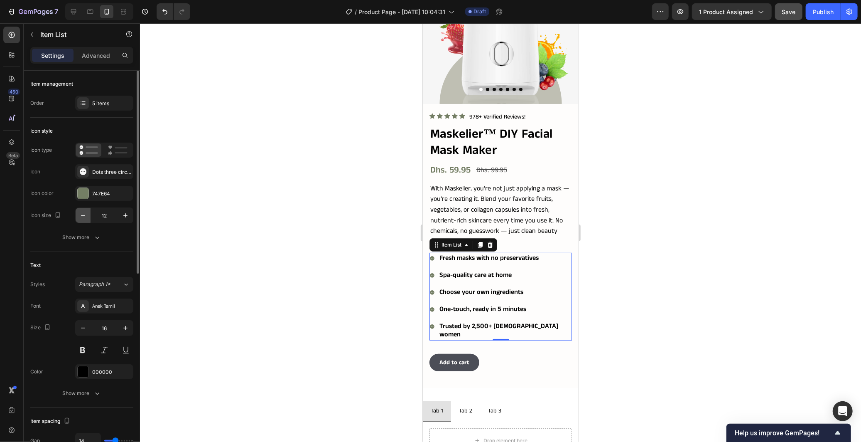
click at [84, 214] on icon "button" at bounding box center [83, 215] width 8 height 8
type input "8"
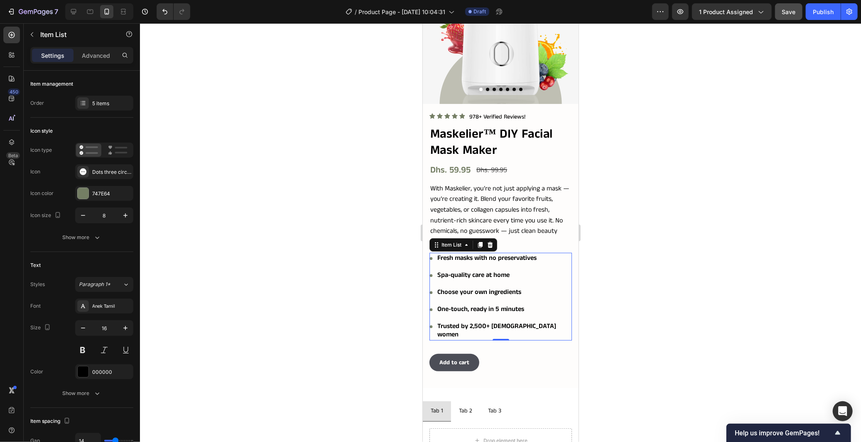
click at [319, 227] on div at bounding box center [500, 232] width 721 height 418
drag, startPoint x: 556, startPoint y: 274, endPoint x: 810, endPoint y: 306, distance: 256.0
click at [556, 274] on div "Fresh masks with no preservatives Spa-quality care at home Choose your own ingr…" at bounding box center [500, 296] width 143 height 88
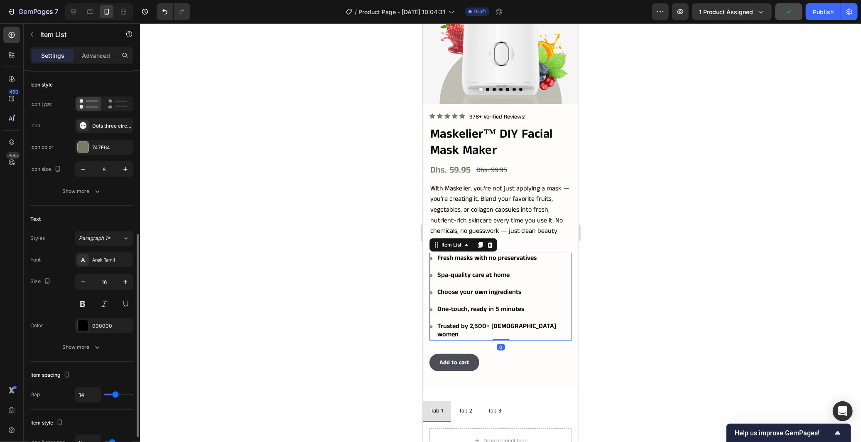
scroll to position [185, 0]
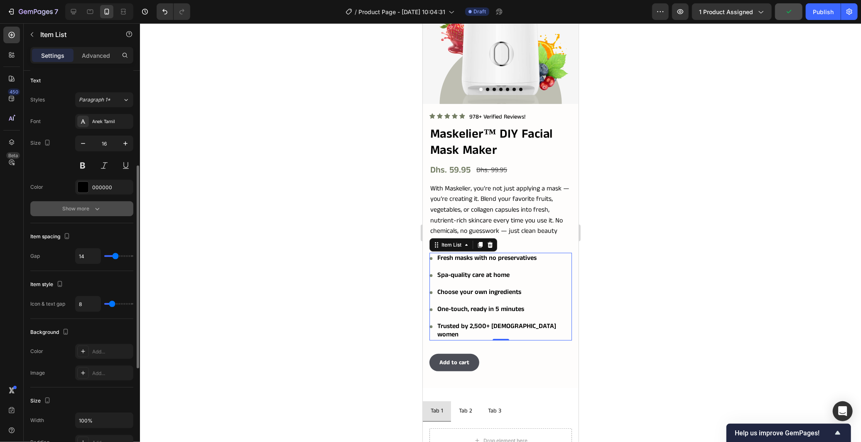
click at [93, 209] on icon "button" at bounding box center [97, 208] width 8 height 8
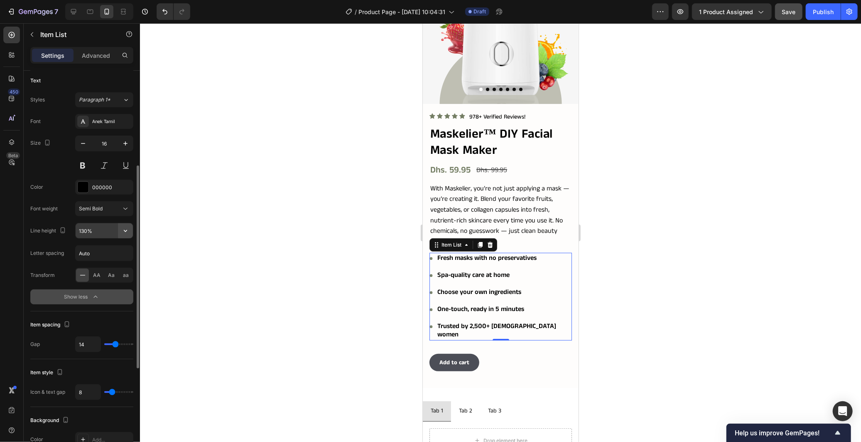
click at [122, 233] on icon "button" at bounding box center [125, 230] width 8 height 8
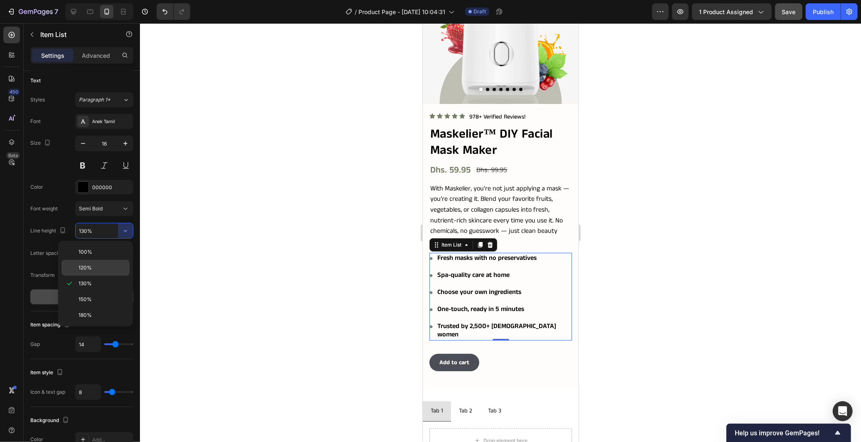
click at [102, 268] on p "120%" at bounding box center [102, 267] width 47 height 7
type input "120%"
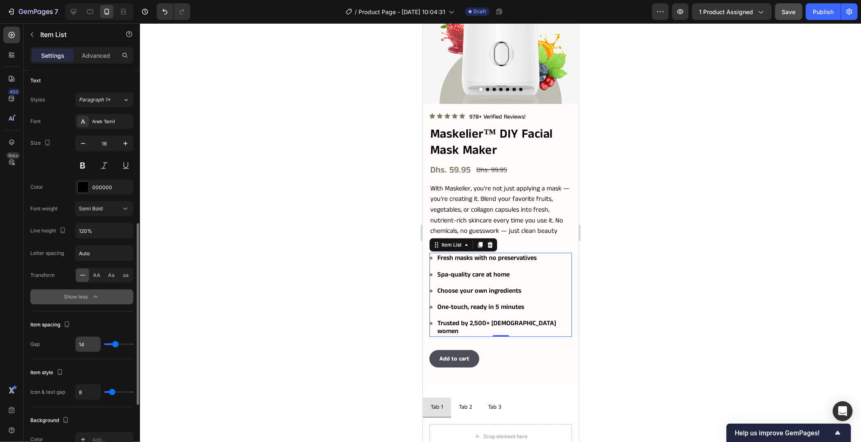
scroll to position [231, 0]
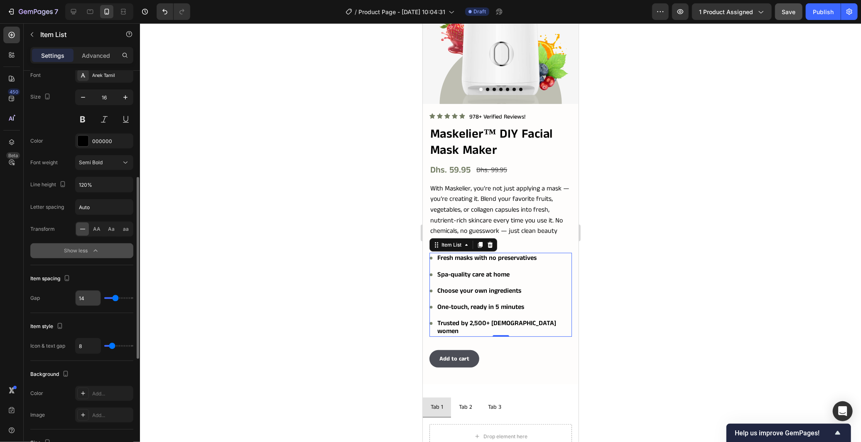
click at [85, 296] on input "14" at bounding box center [88, 297] width 25 height 15
type input "1"
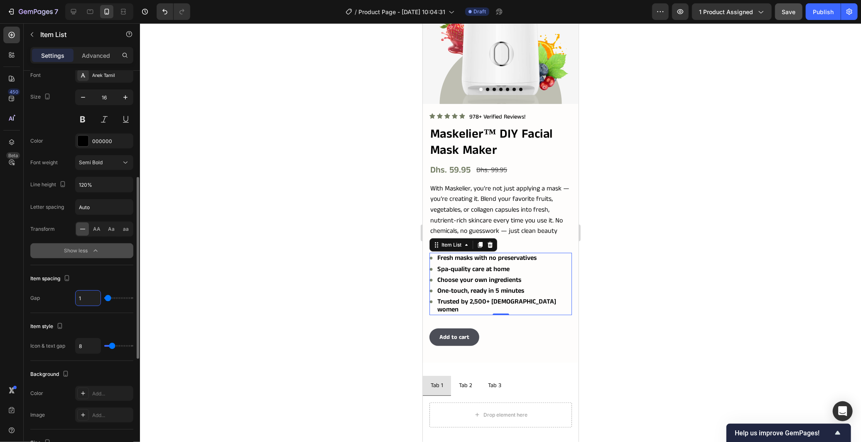
type input "10"
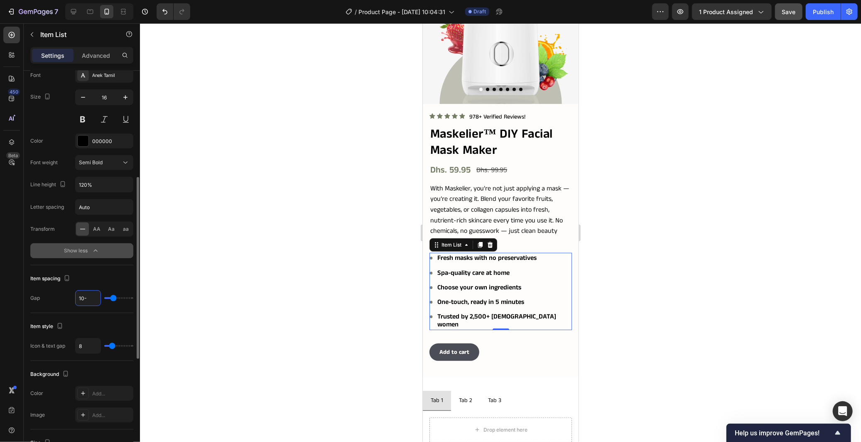
type input "10"
click at [102, 272] on div "Item spacing" at bounding box center [81, 278] width 103 height 13
click at [633, 259] on div at bounding box center [500, 232] width 721 height 418
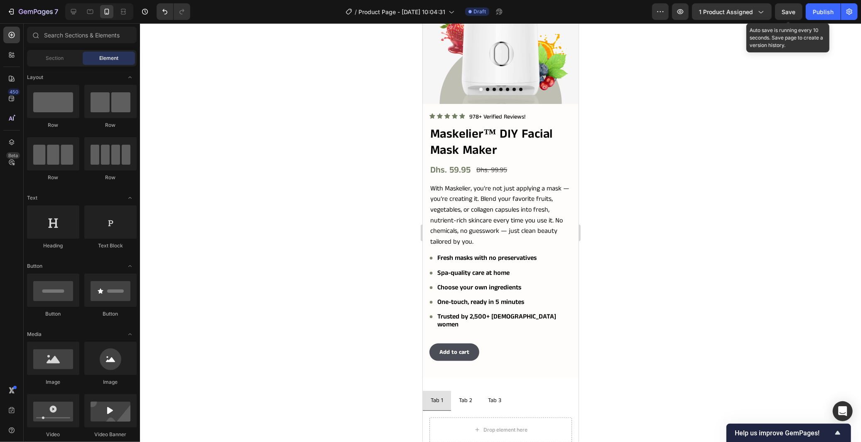
drag, startPoint x: 793, startPoint y: 5, endPoint x: 791, endPoint y: 27, distance: 21.3
click at [793, 5] on button "Save" at bounding box center [788, 11] width 27 height 17
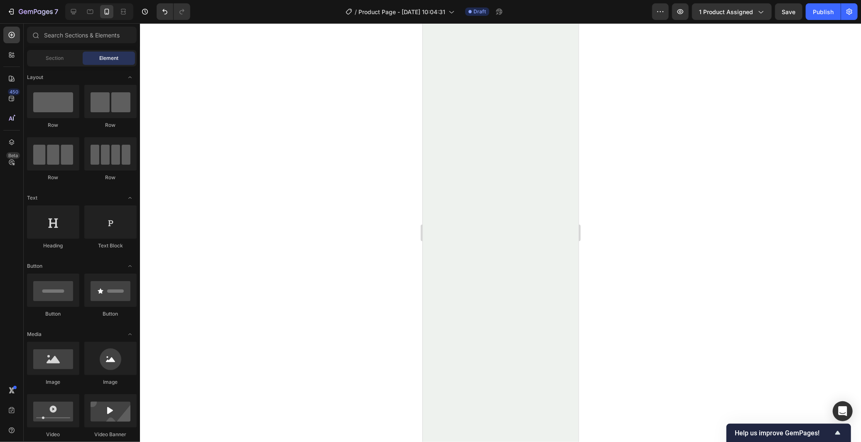
scroll to position [1339, 0]
